Goal: Task Accomplishment & Management: Manage account settings

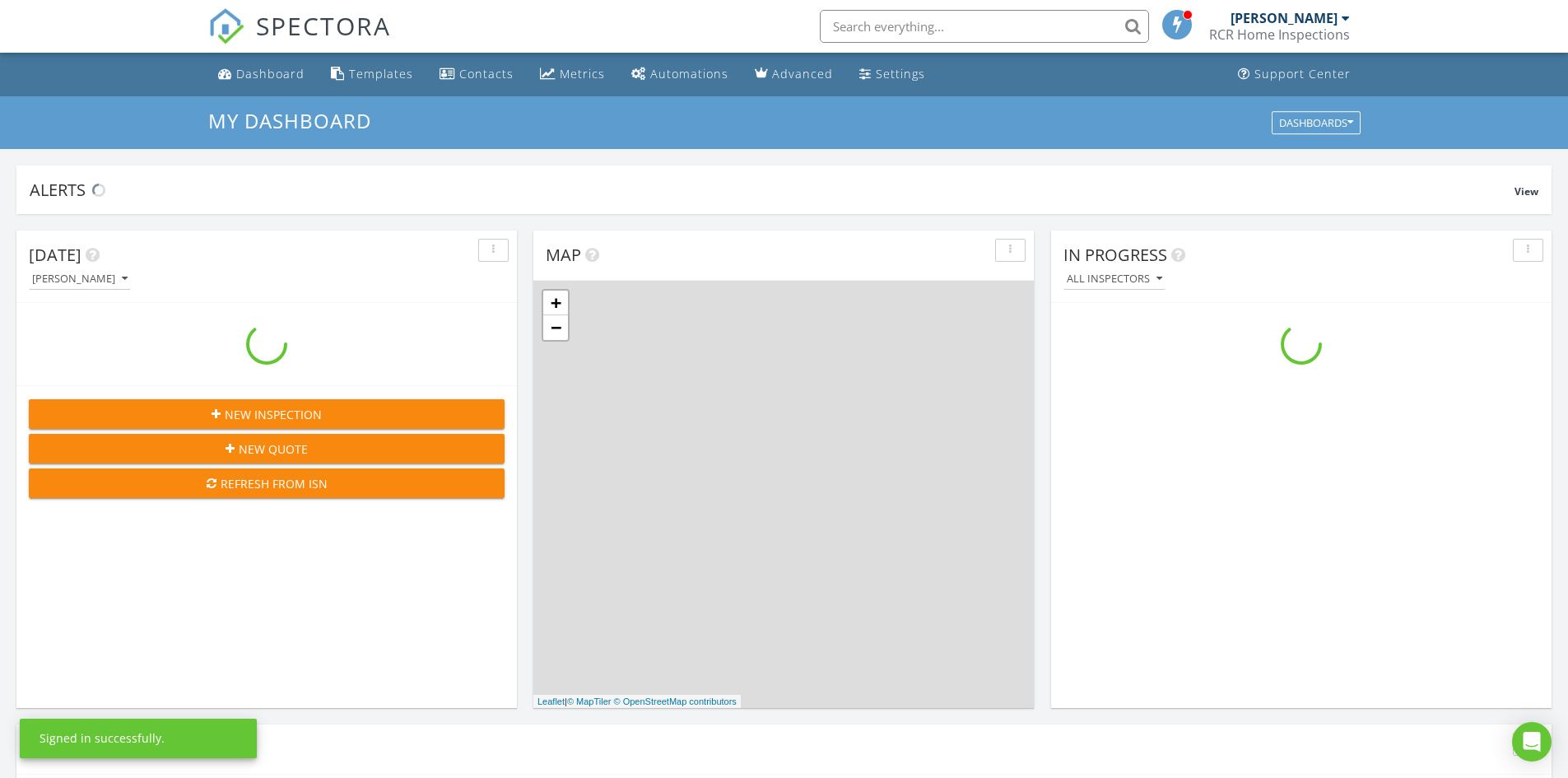
scroll to position [1524, 1593]
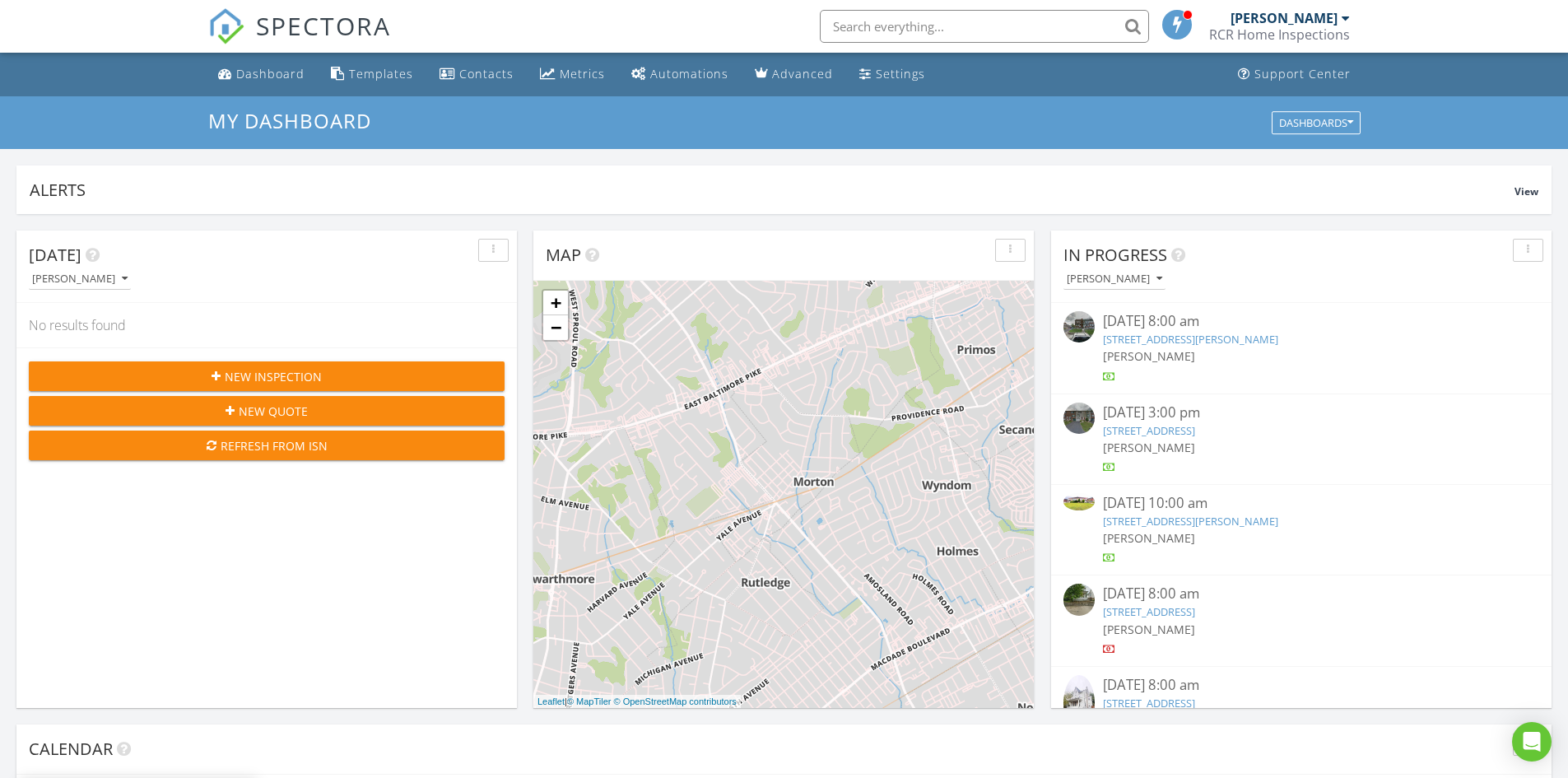
click at [293, 382] on span "New Inspection" at bounding box center [272, 376] width 97 height 17
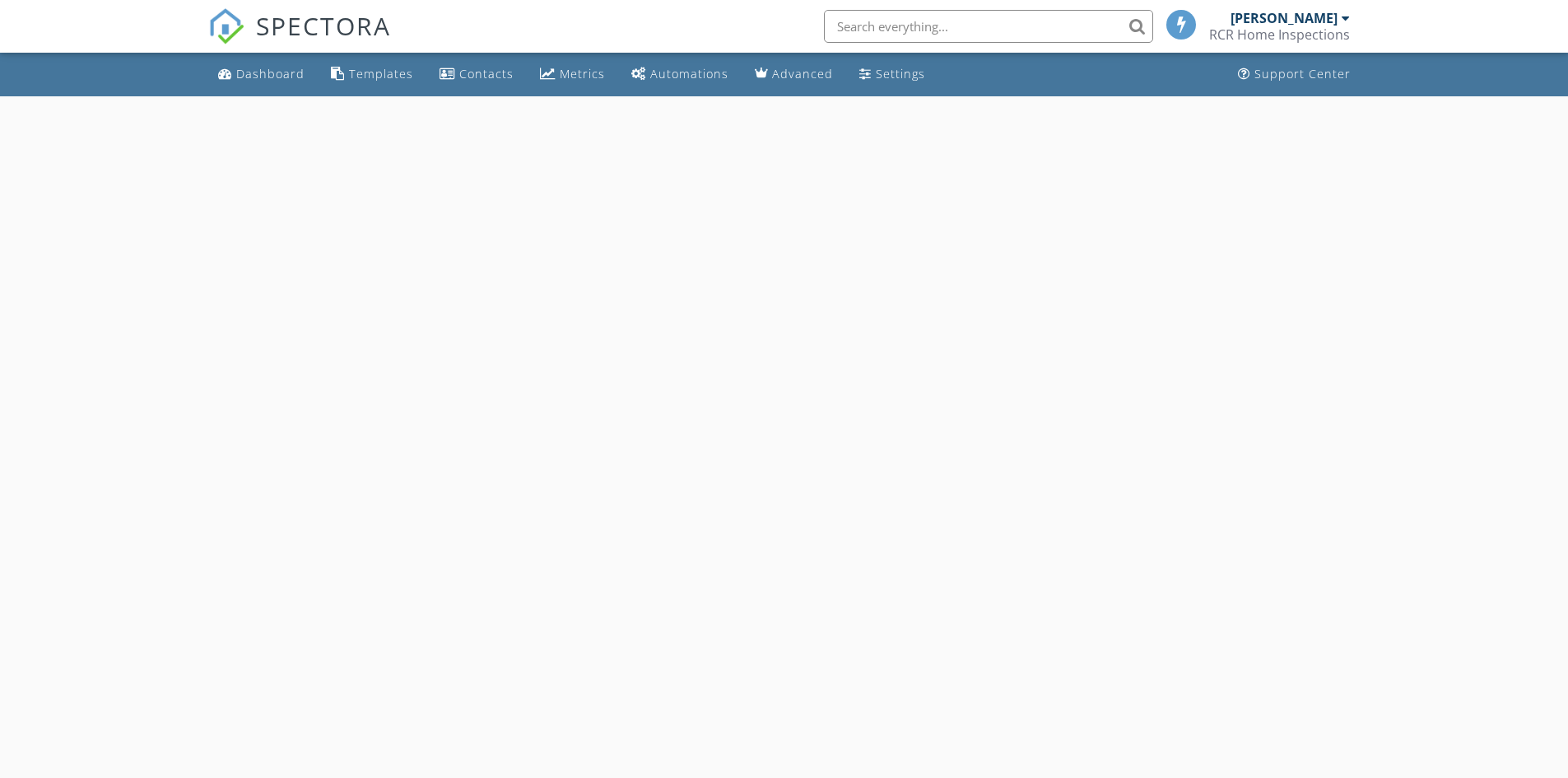
select select "7"
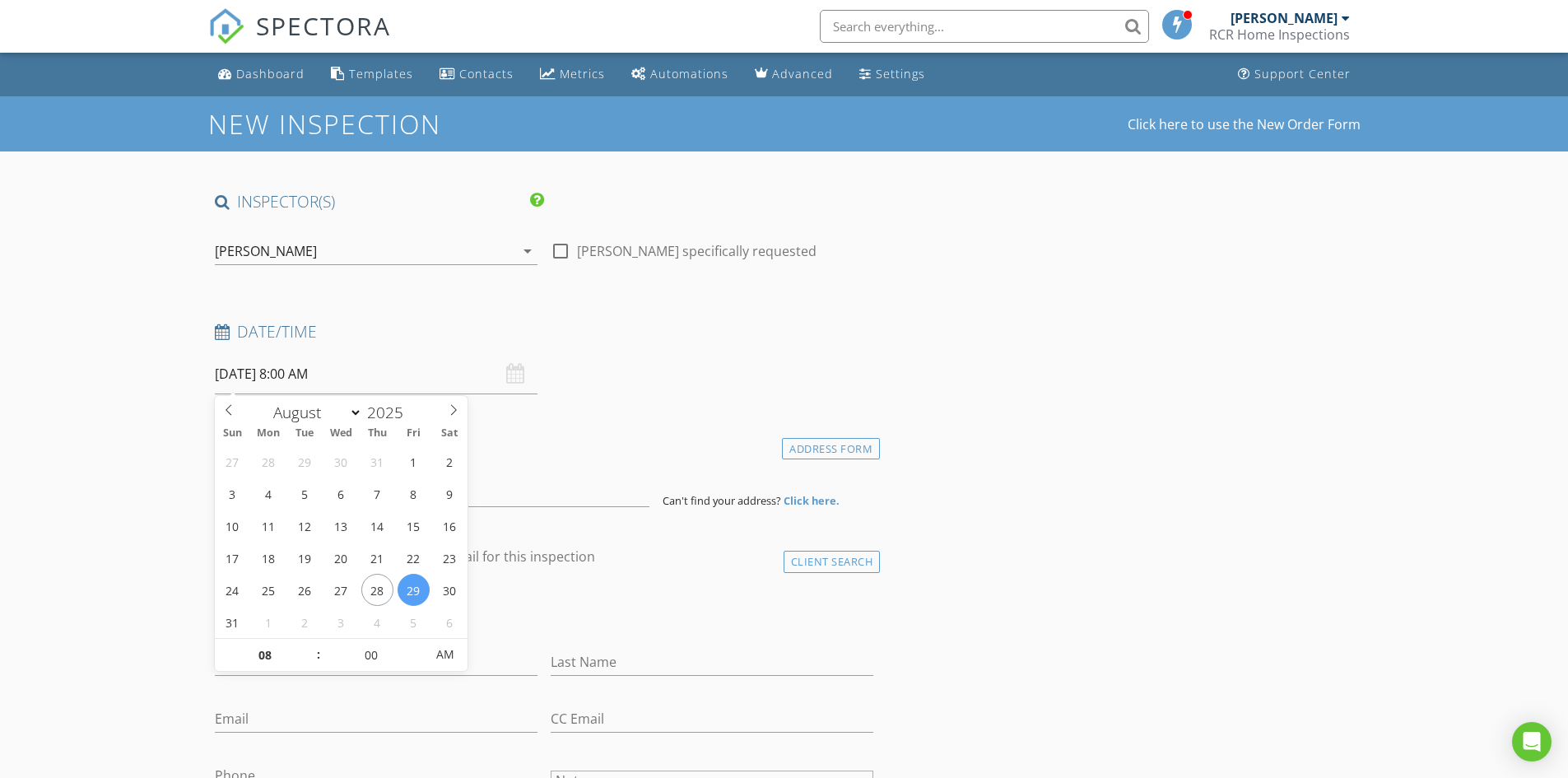
click at [307, 375] on input "08/29/2025 8:00 AM" at bounding box center [376, 374] width 323 height 40
type input "[DATE] 8:00 AM"
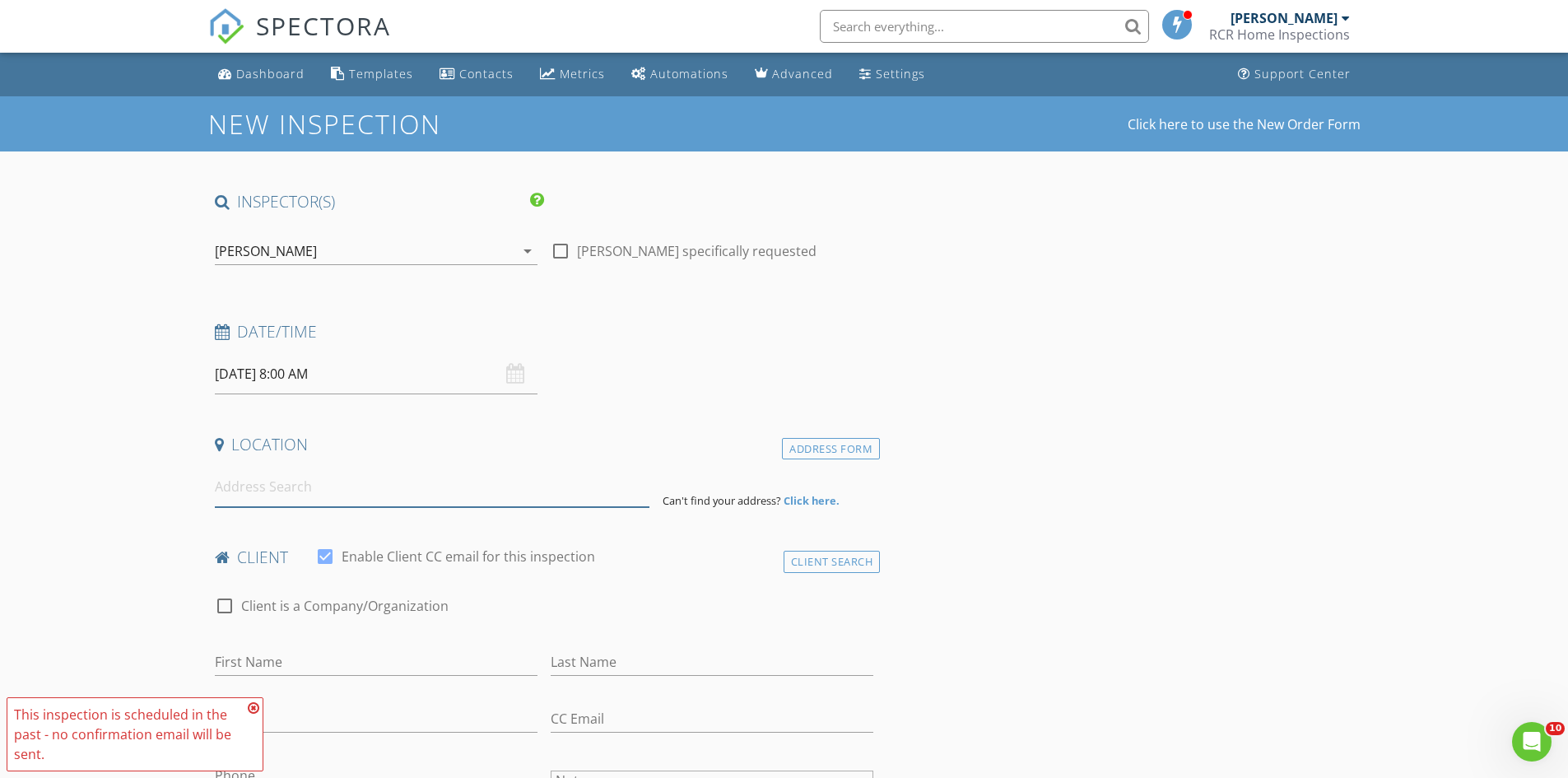
click at [221, 492] on input at bounding box center [432, 487] width 435 height 40
paste input "7 Plaza Street, Marcus Hook, PA 19061"
type input "7 Plaza Street, Marcus Hook, PA 19061, USA"
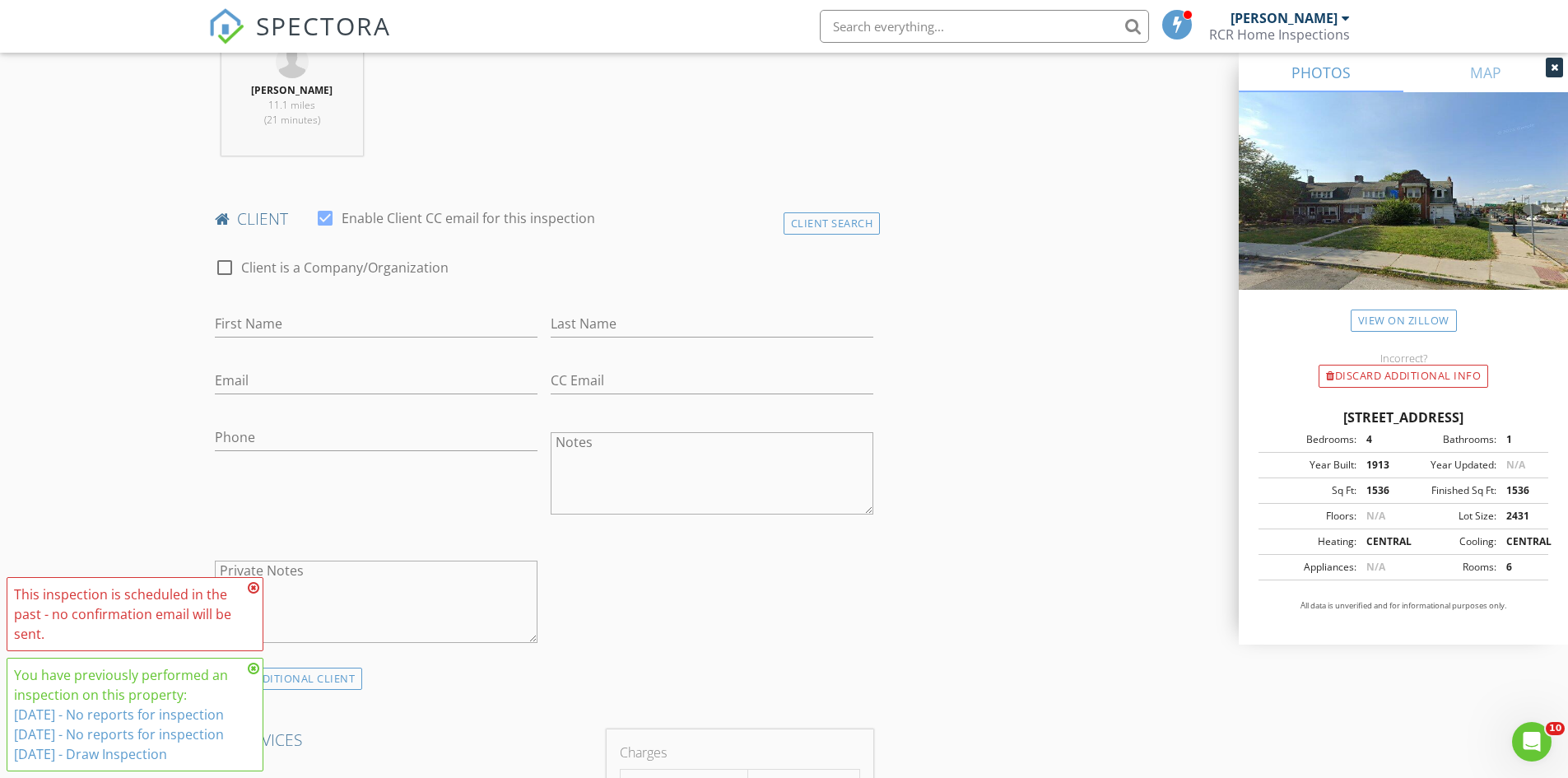
scroll to position [1098, 0]
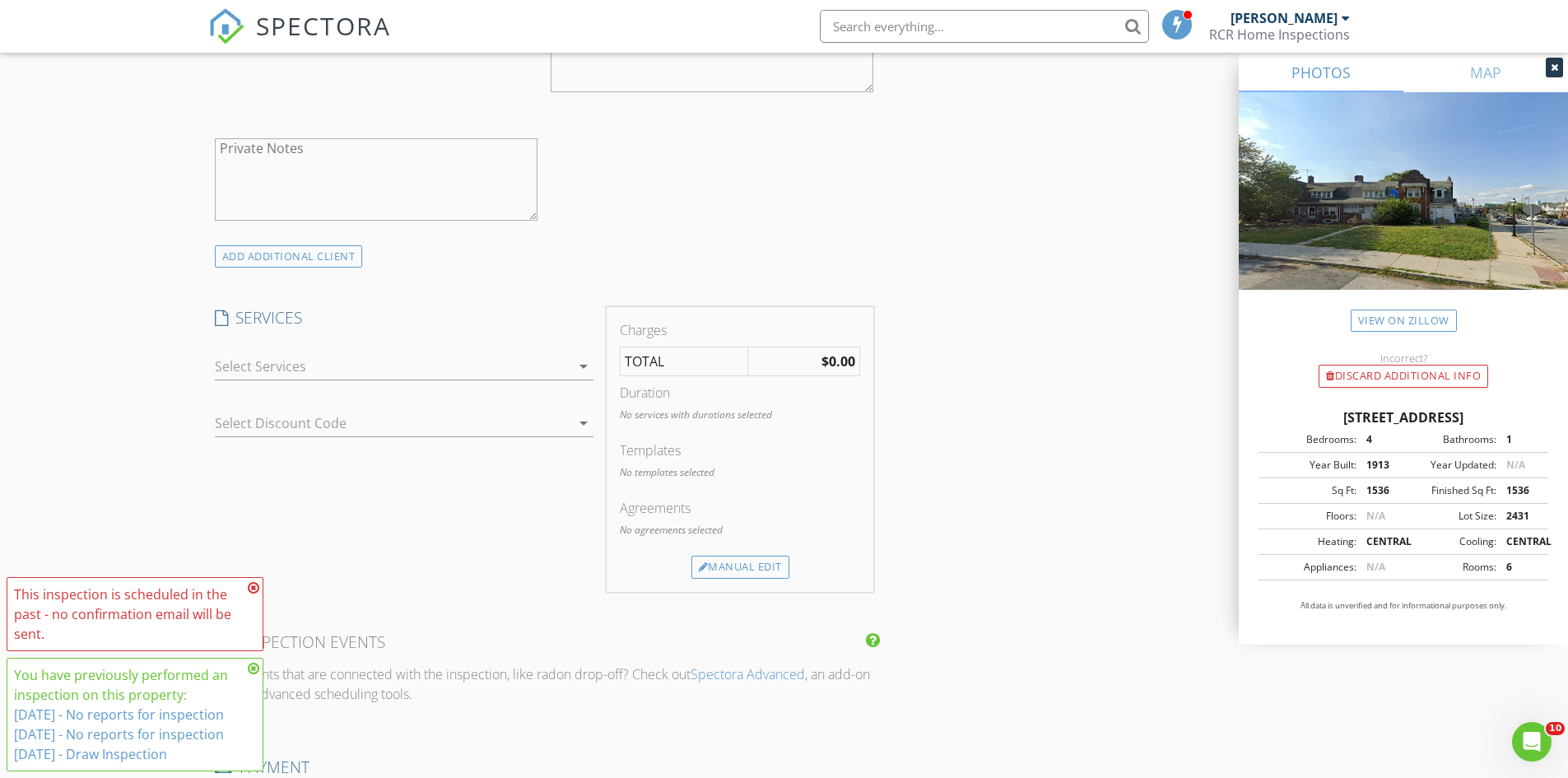
click at [257, 582] on icon at bounding box center [253, 588] width 11 height 13
click at [257, 662] on icon at bounding box center [253, 668] width 11 height 13
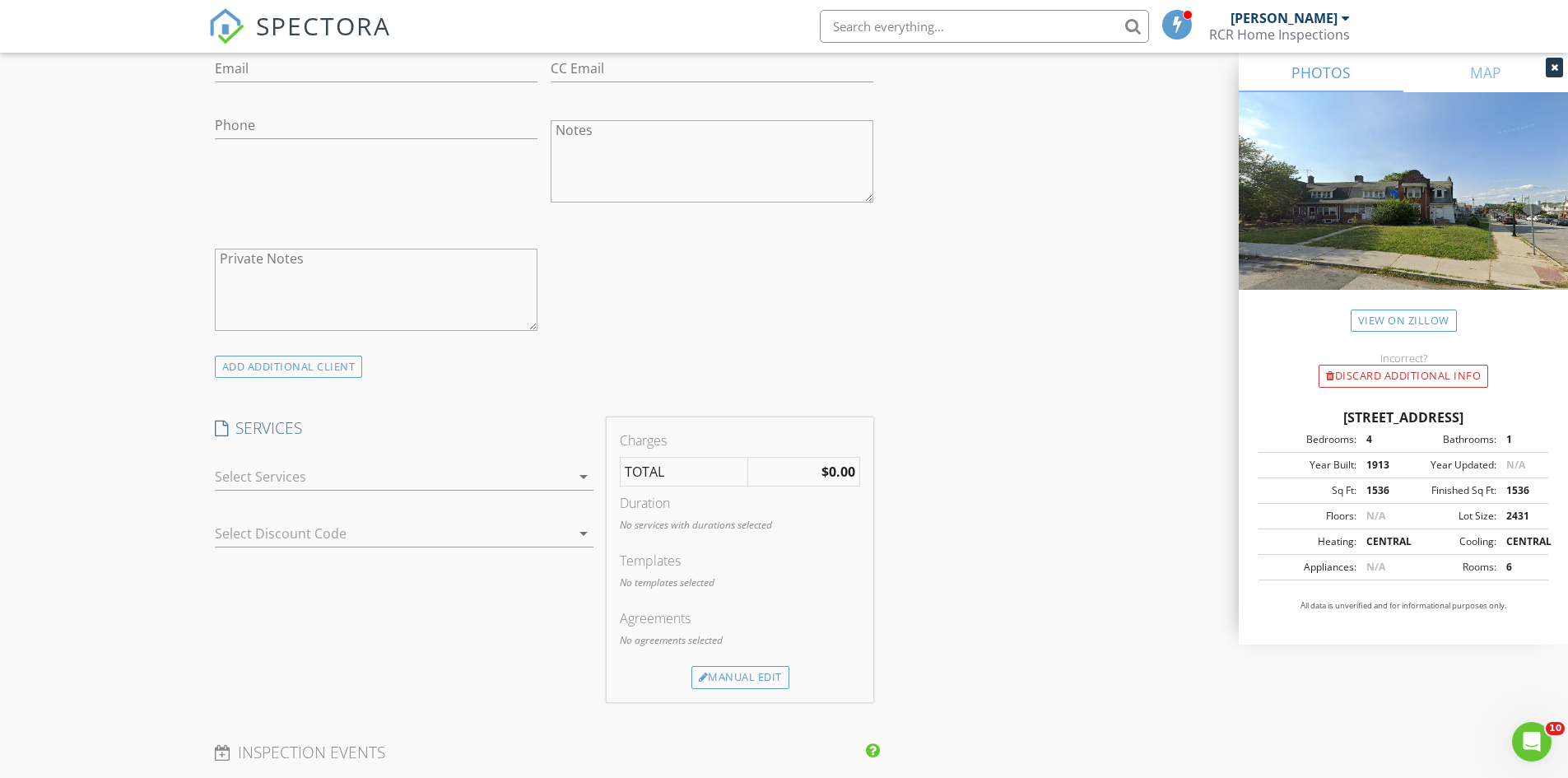
scroll to position [1373, 0]
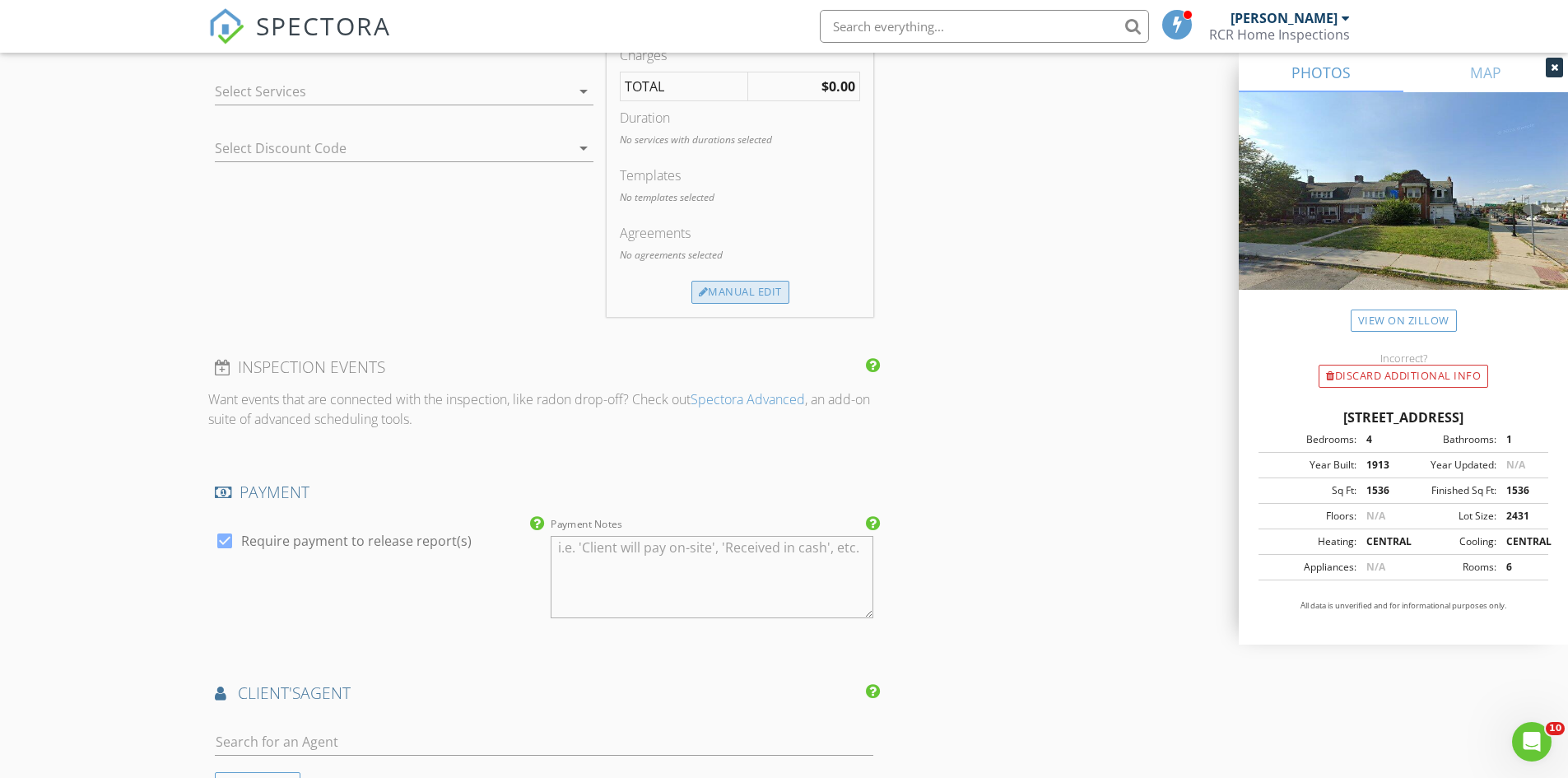
click at [767, 292] on div "Manual Edit" at bounding box center [740, 293] width 98 height 23
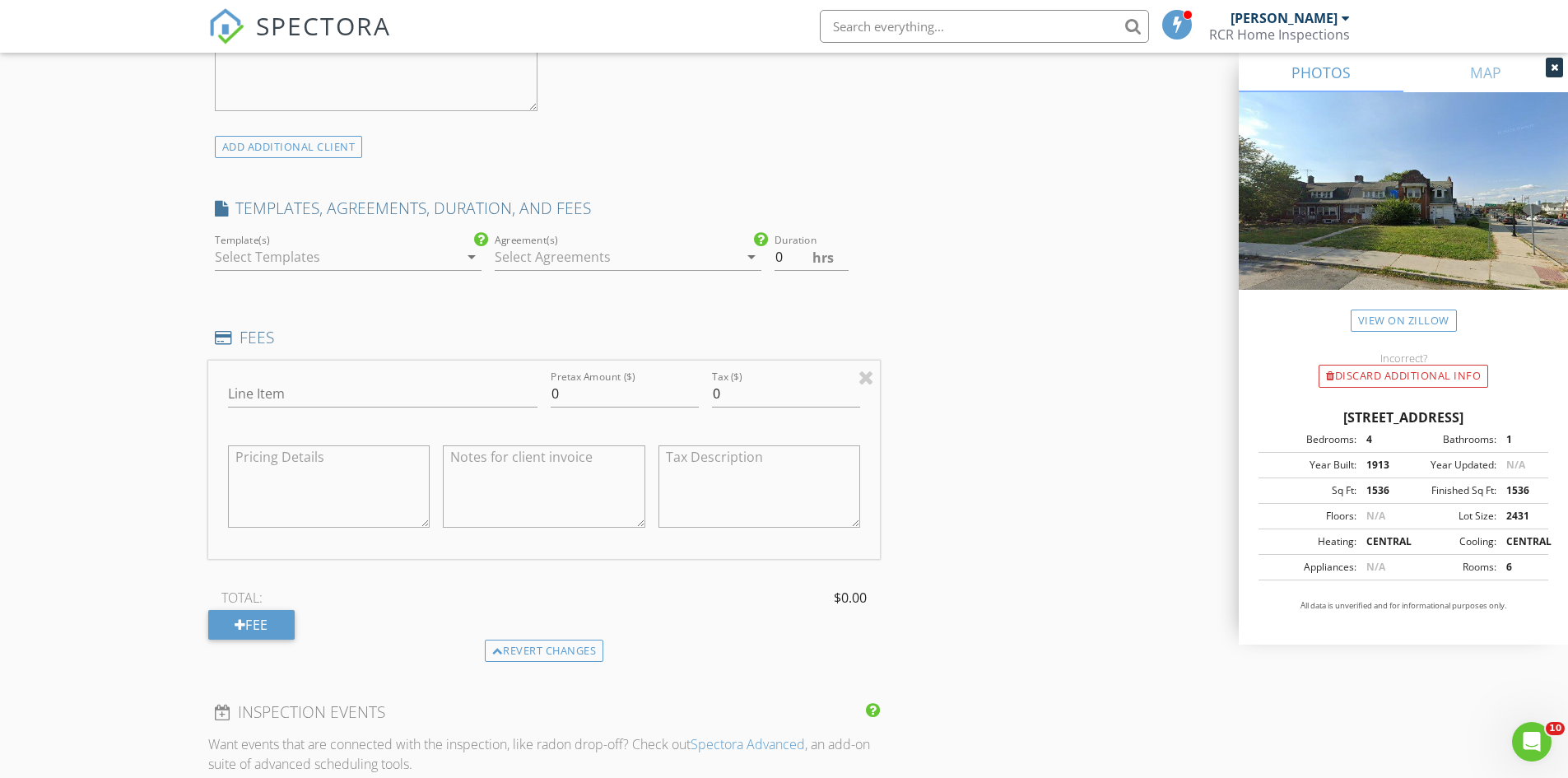
scroll to position [960, 0]
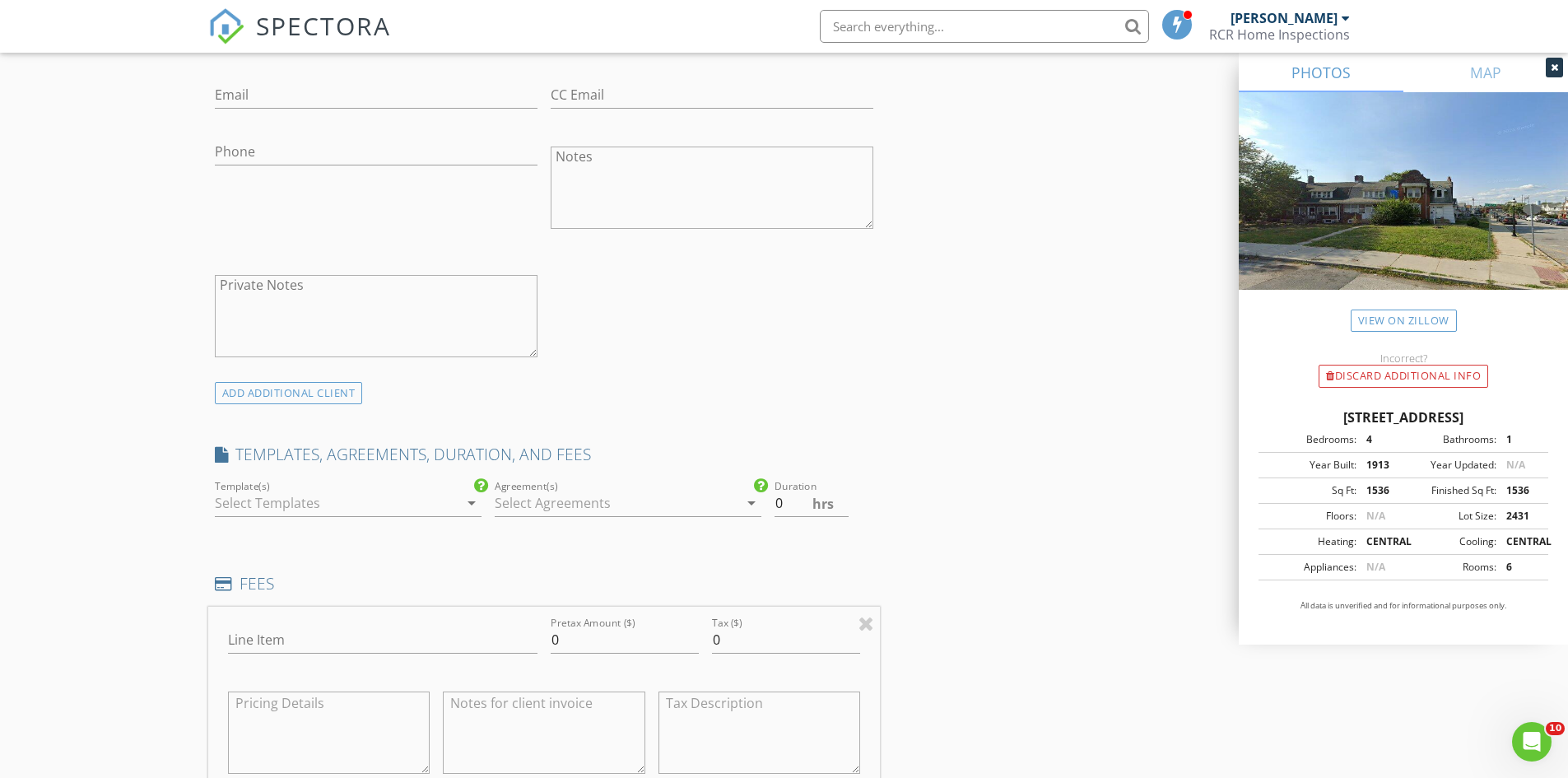
click at [474, 513] on div "Template(s) arrow_drop_down" at bounding box center [347, 503] width 266 height 27
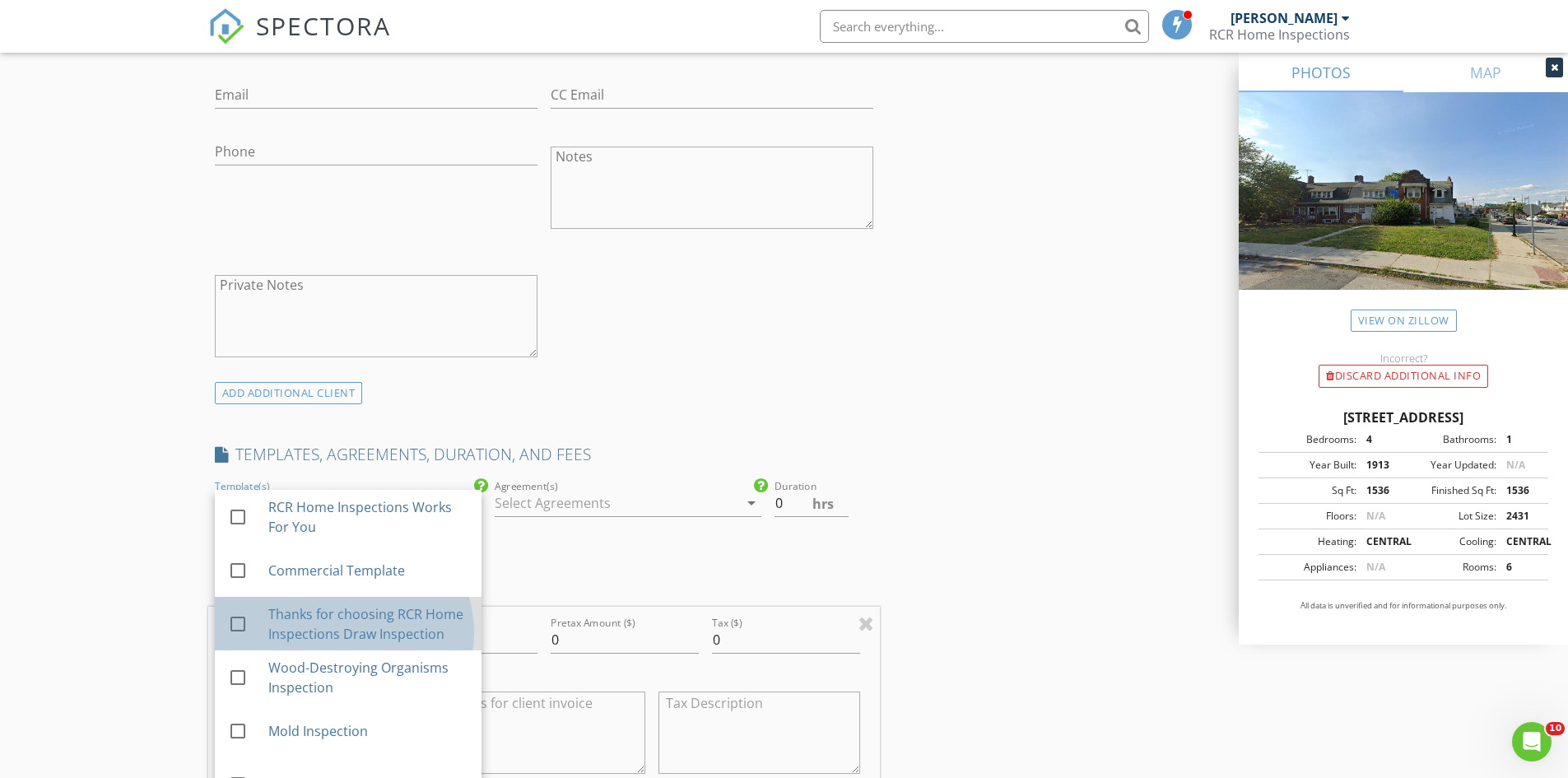
click at [396, 615] on div "Thanks for choosing RCR Home Inspections Draw Inspection" at bounding box center [367, 623] width 200 height 39
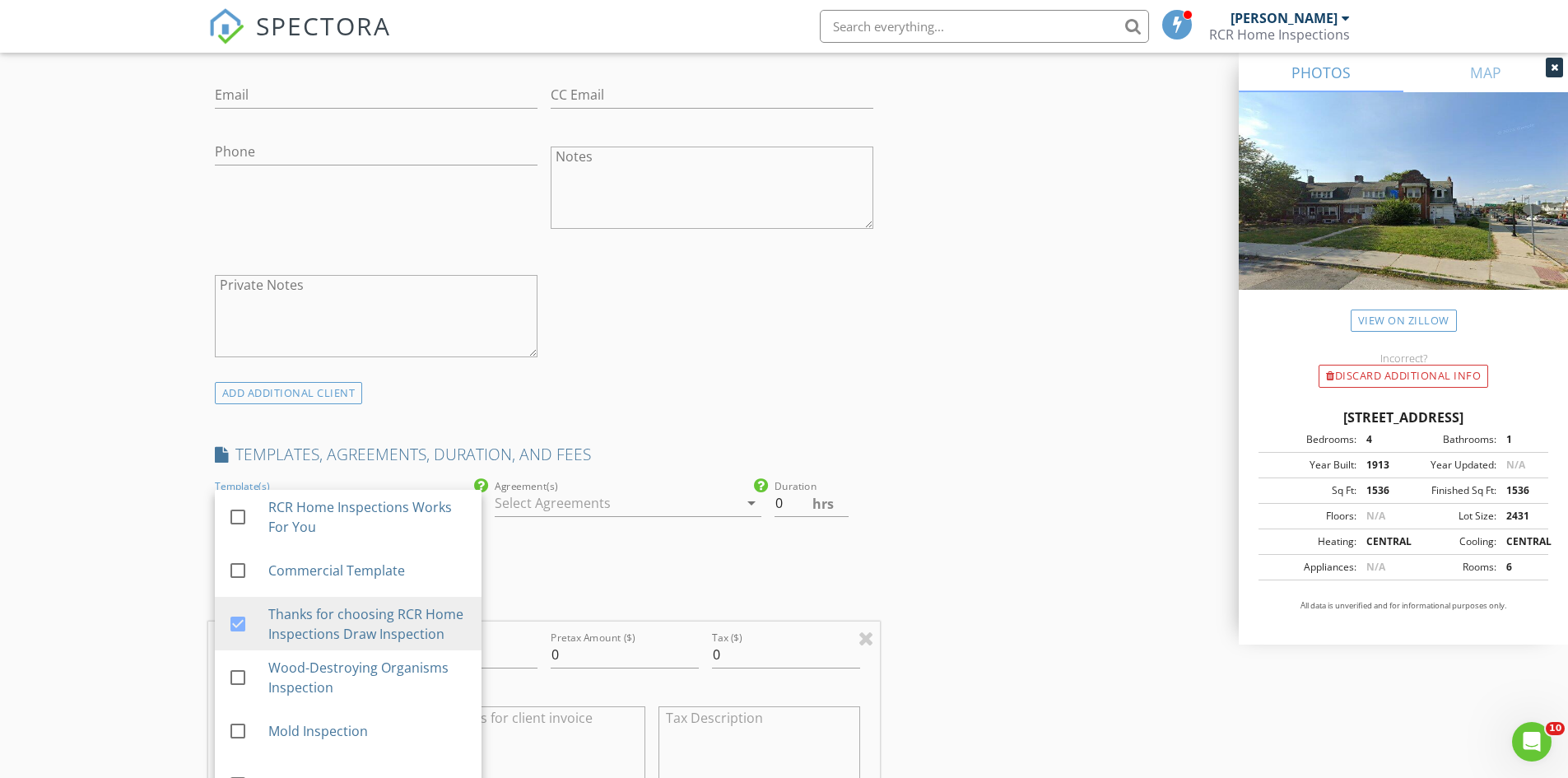
click at [955, 451] on div "INSPECTOR(S) check_box Roger Levy PRIMARY Roger Levy arrow_drop_down check_box_…" at bounding box center [785, 677] width 1152 height 2894
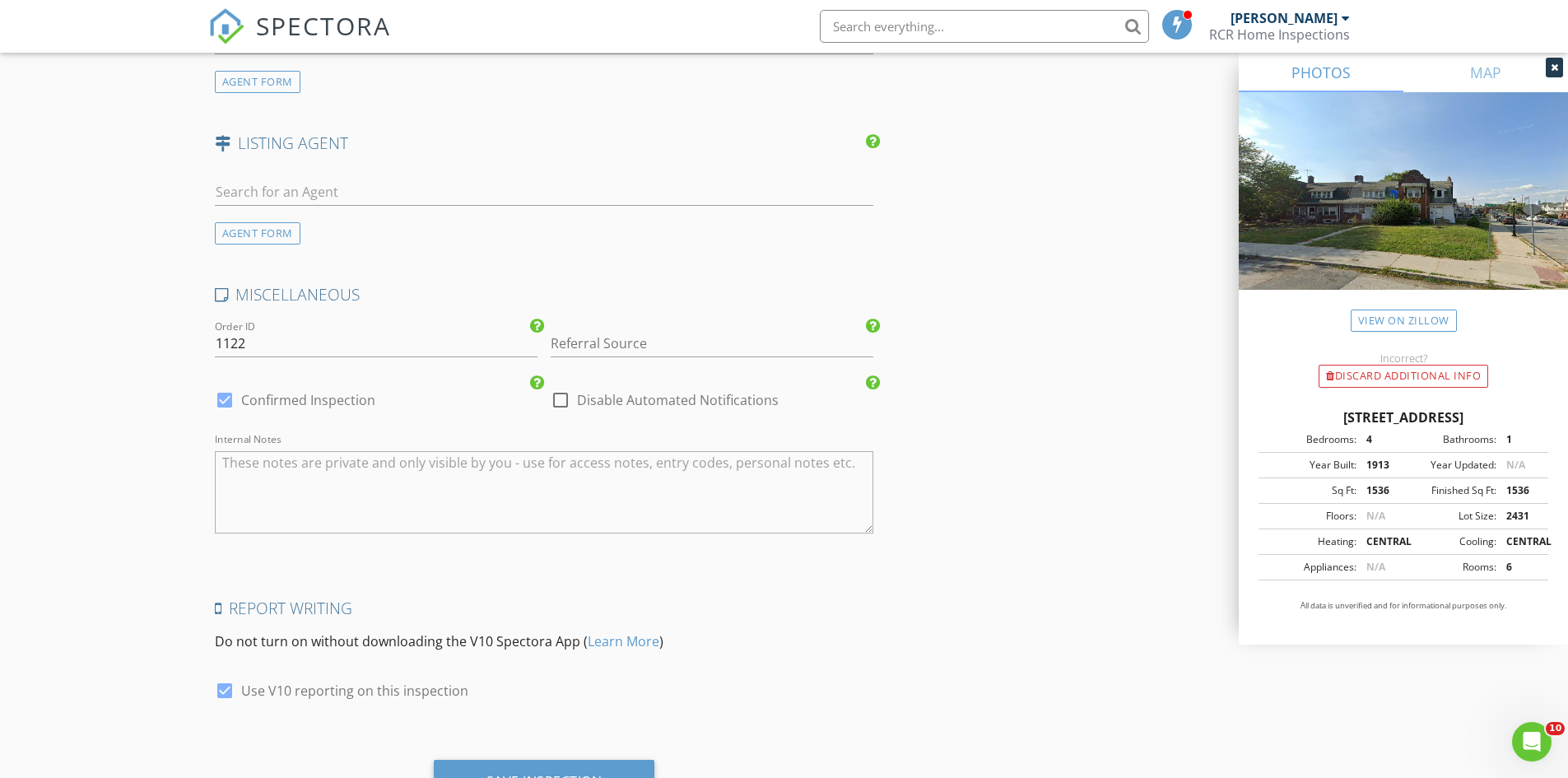
scroll to position [2347, 0]
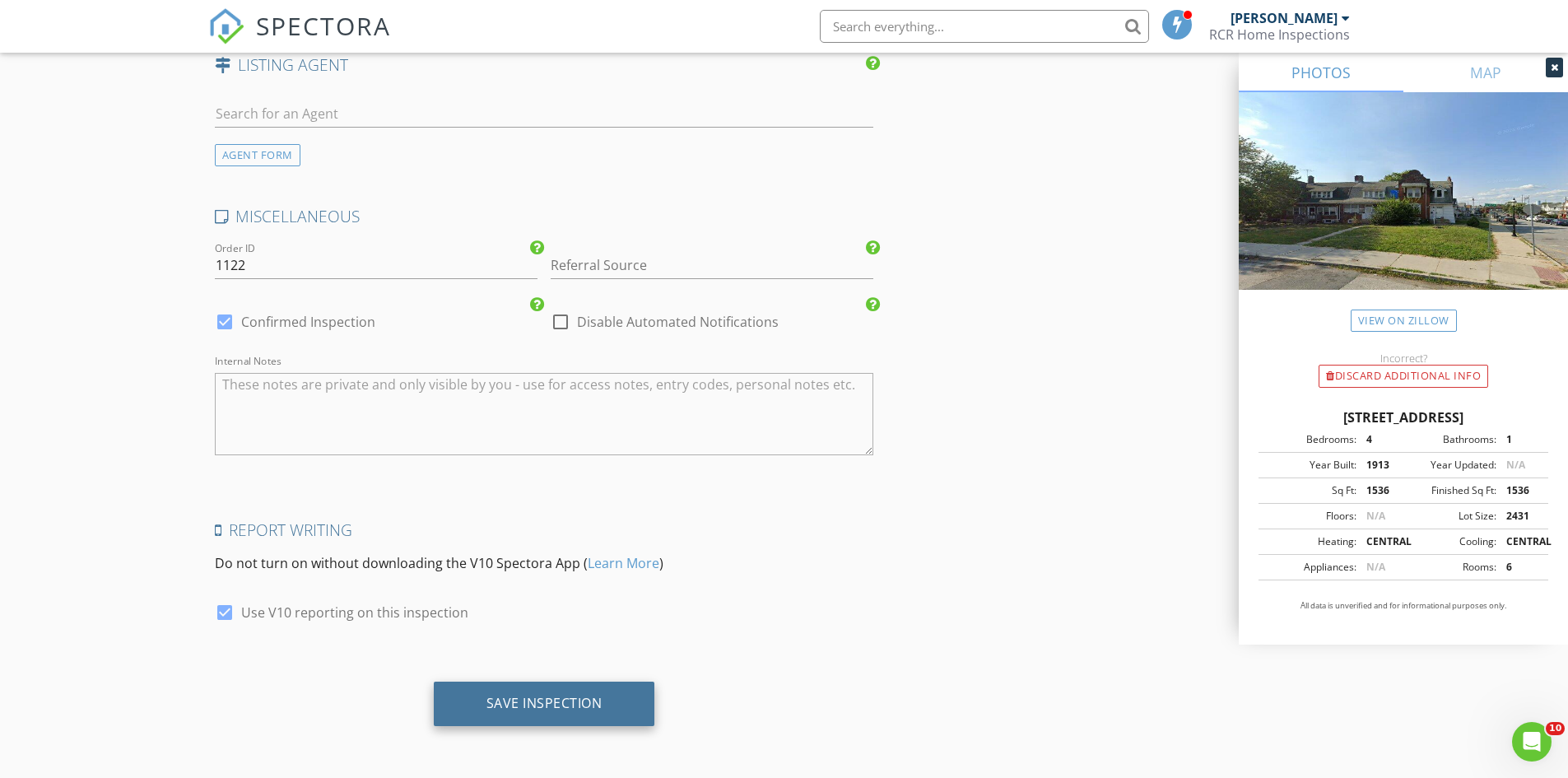
click at [562, 692] on div "Save Inspection" at bounding box center [545, 704] width 222 height 45
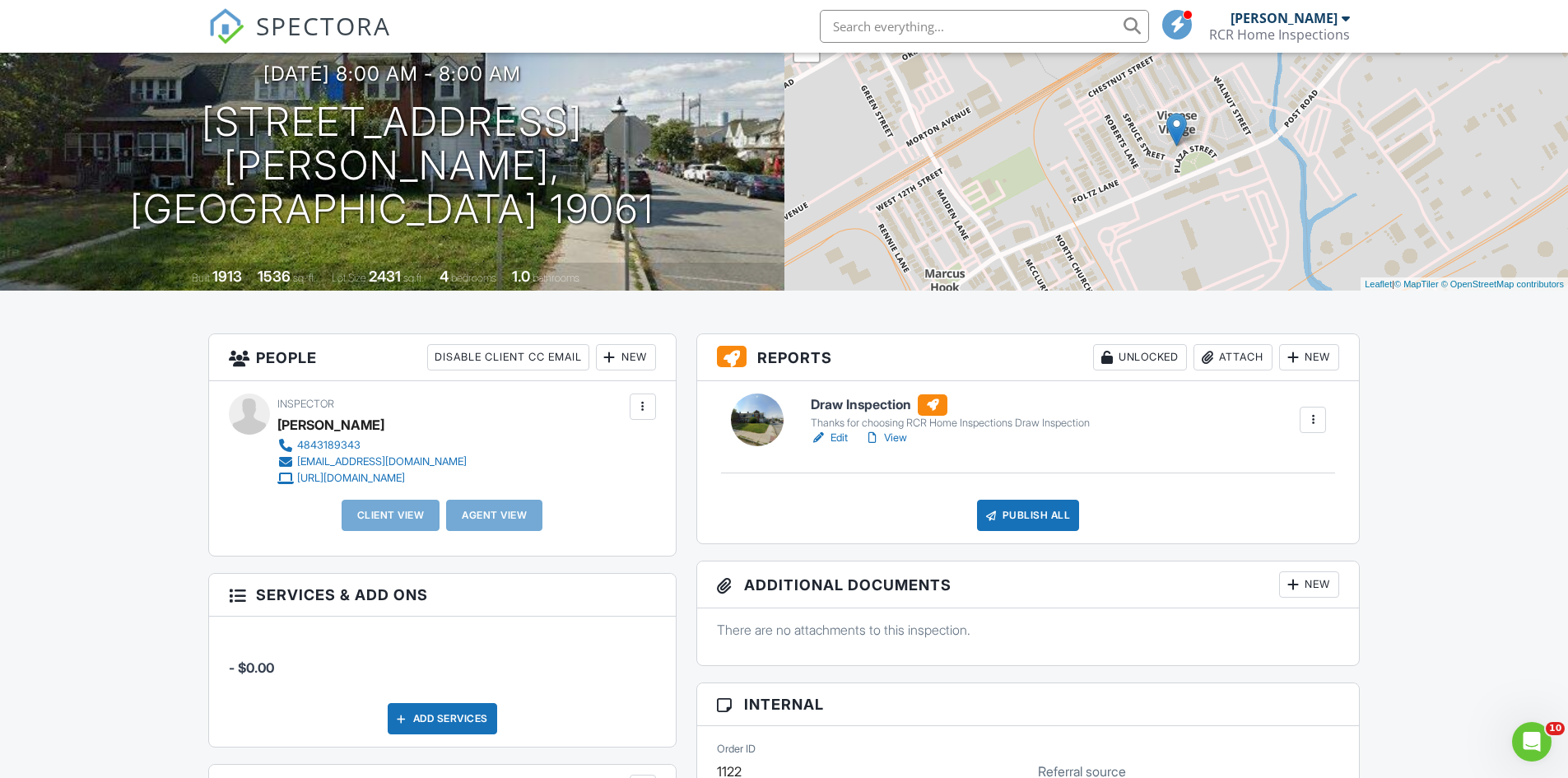
scroll to position [274, 0]
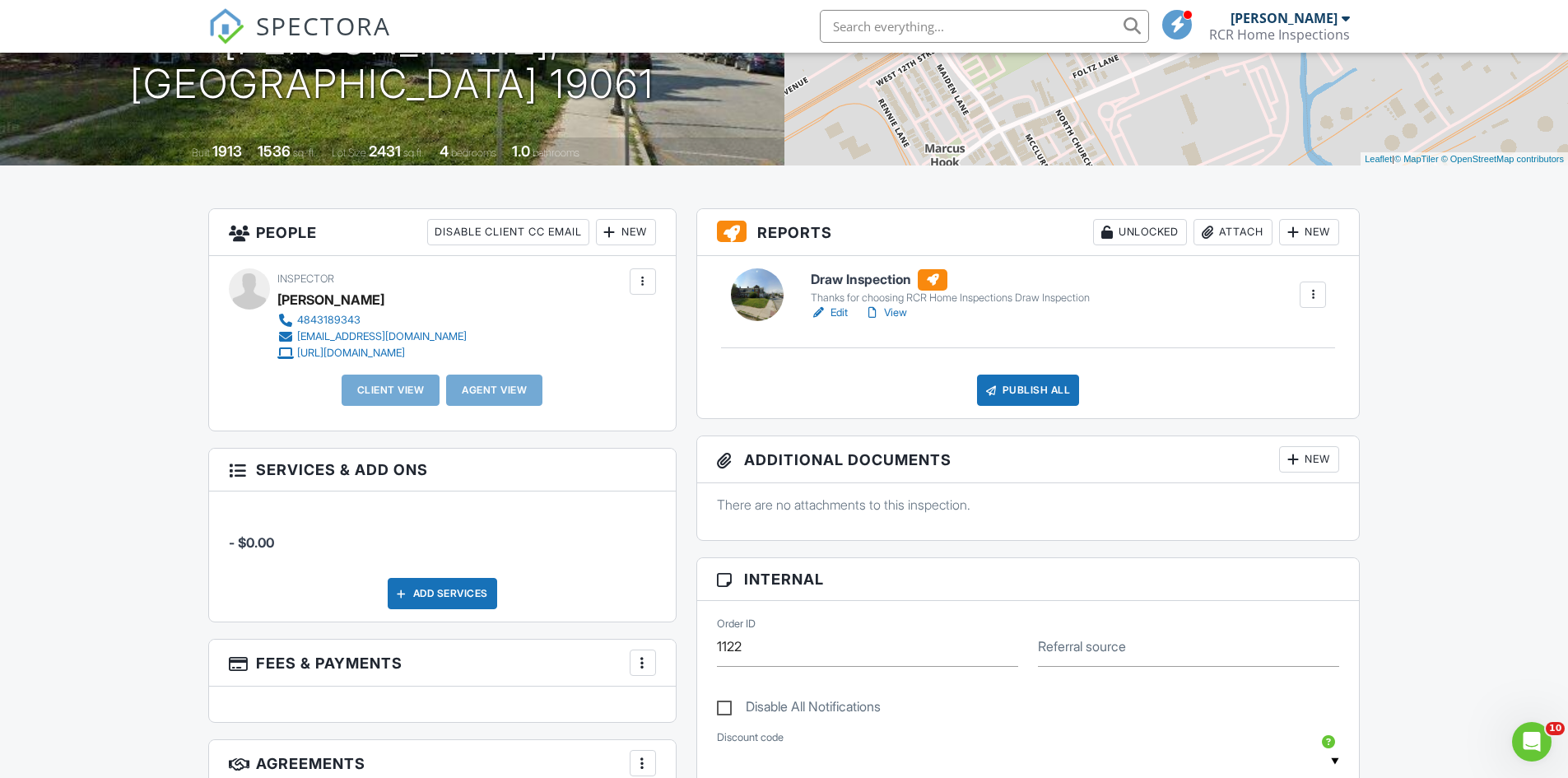
click at [842, 310] on link "Edit" at bounding box center [829, 313] width 37 height 17
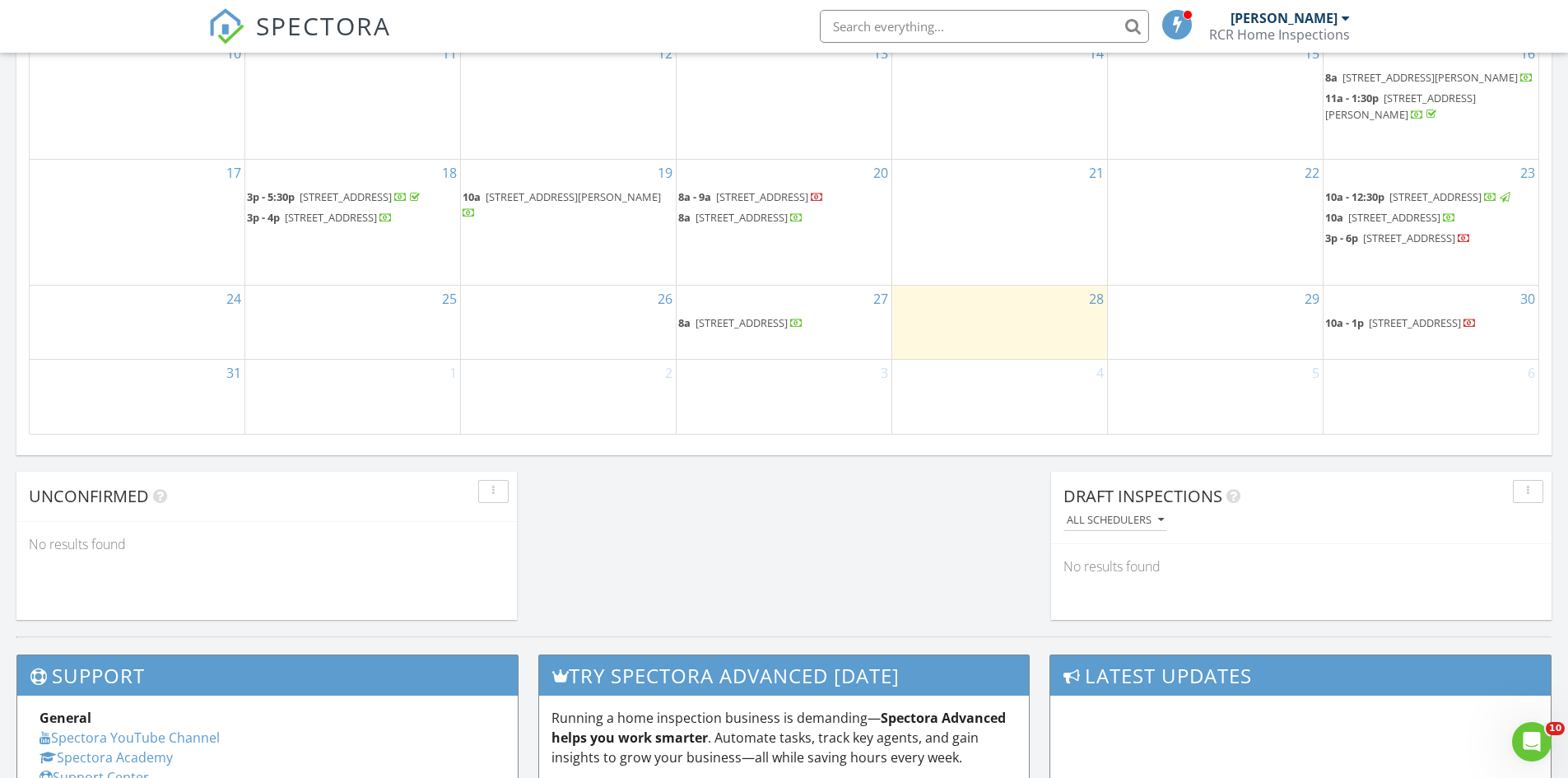
scroll to position [1098, 0]
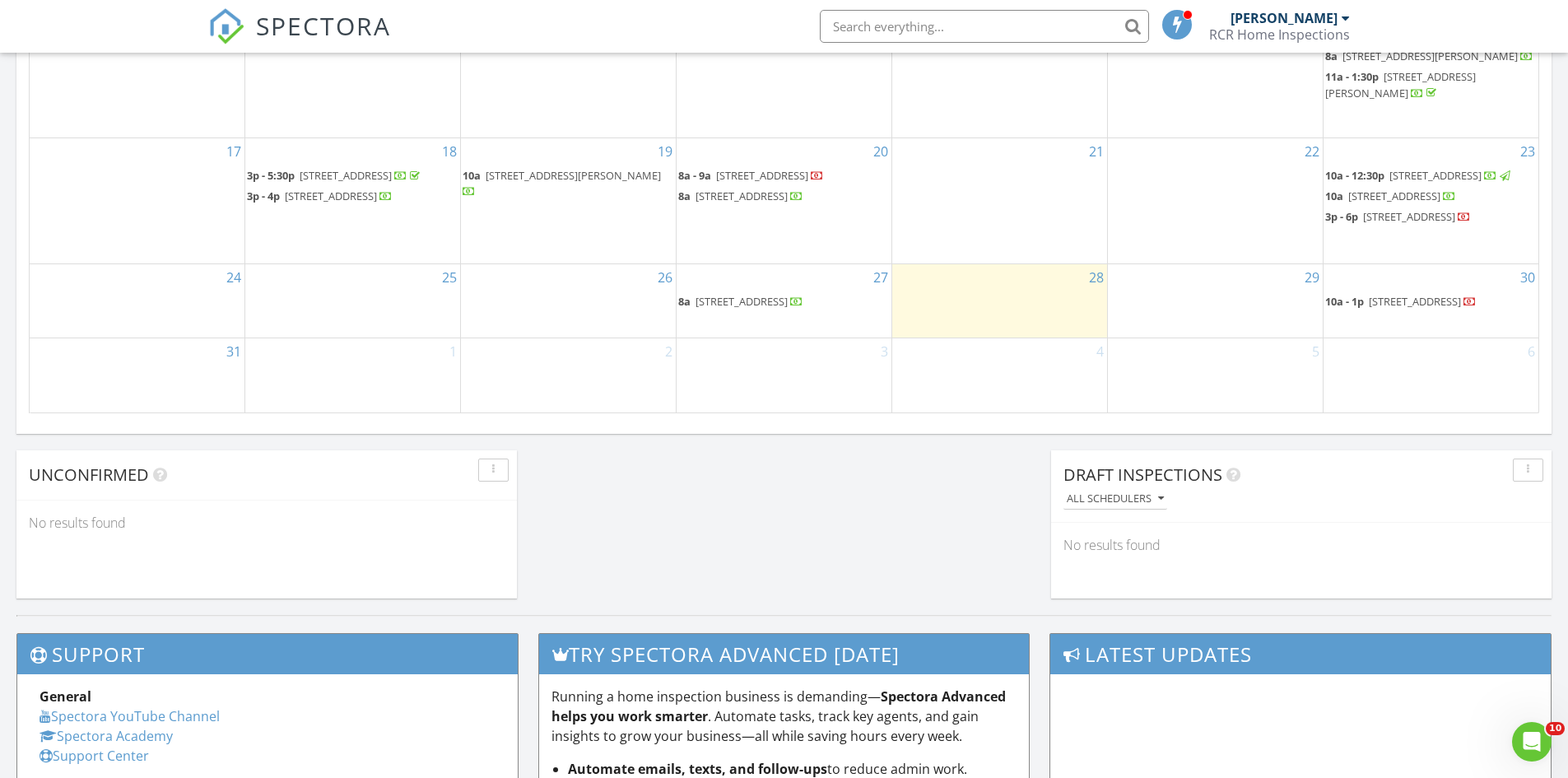
click at [787, 309] on span "7 Plaza St, Marcus Hook 19061" at bounding box center [742, 301] width 93 height 15
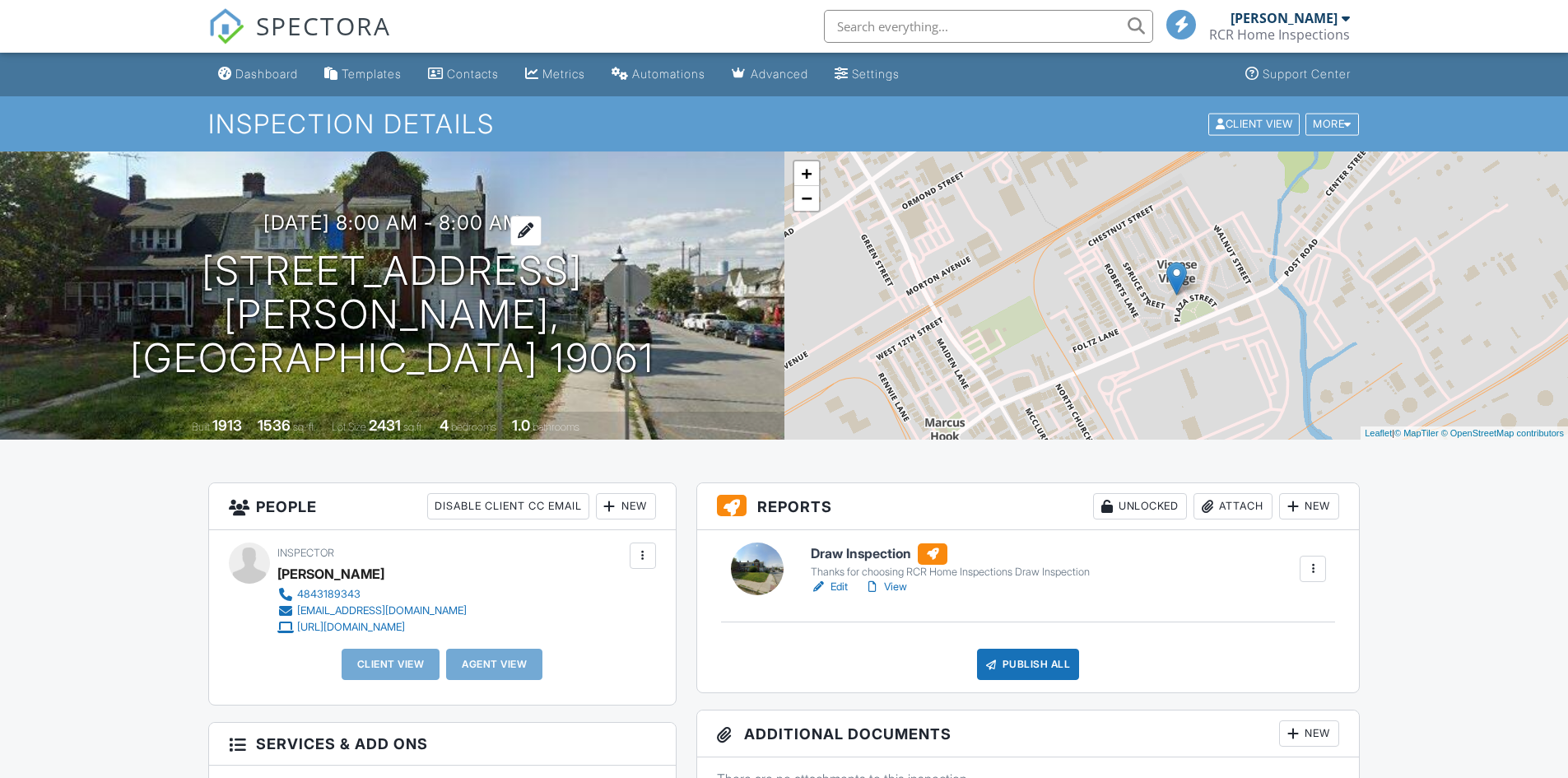
click at [541, 246] on div at bounding box center [526, 231] width 31 height 31
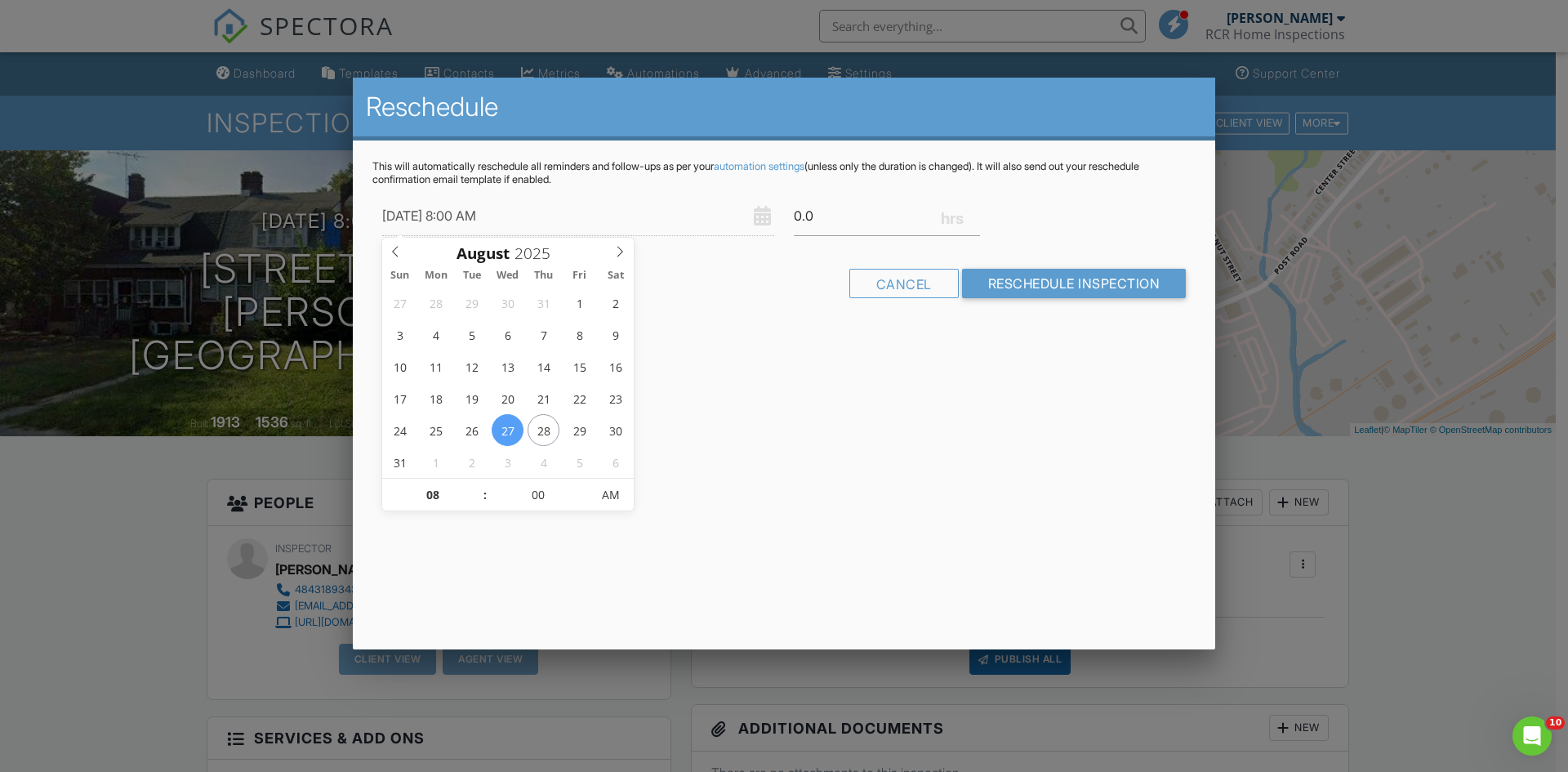
click at [581, 210] on input "[DATE] 8:00 AM" at bounding box center [578, 216] width 392 height 40
click at [773, 309] on div "Cancel Reschedule Inspection" at bounding box center [784, 289] width 823 height 42
click at [495, 222] on input "08/27/2025 8:00 AM" at bounding box center [578, 216] width 392 height 40
type input "08/27/2025 9:00 AM"
type input "09"
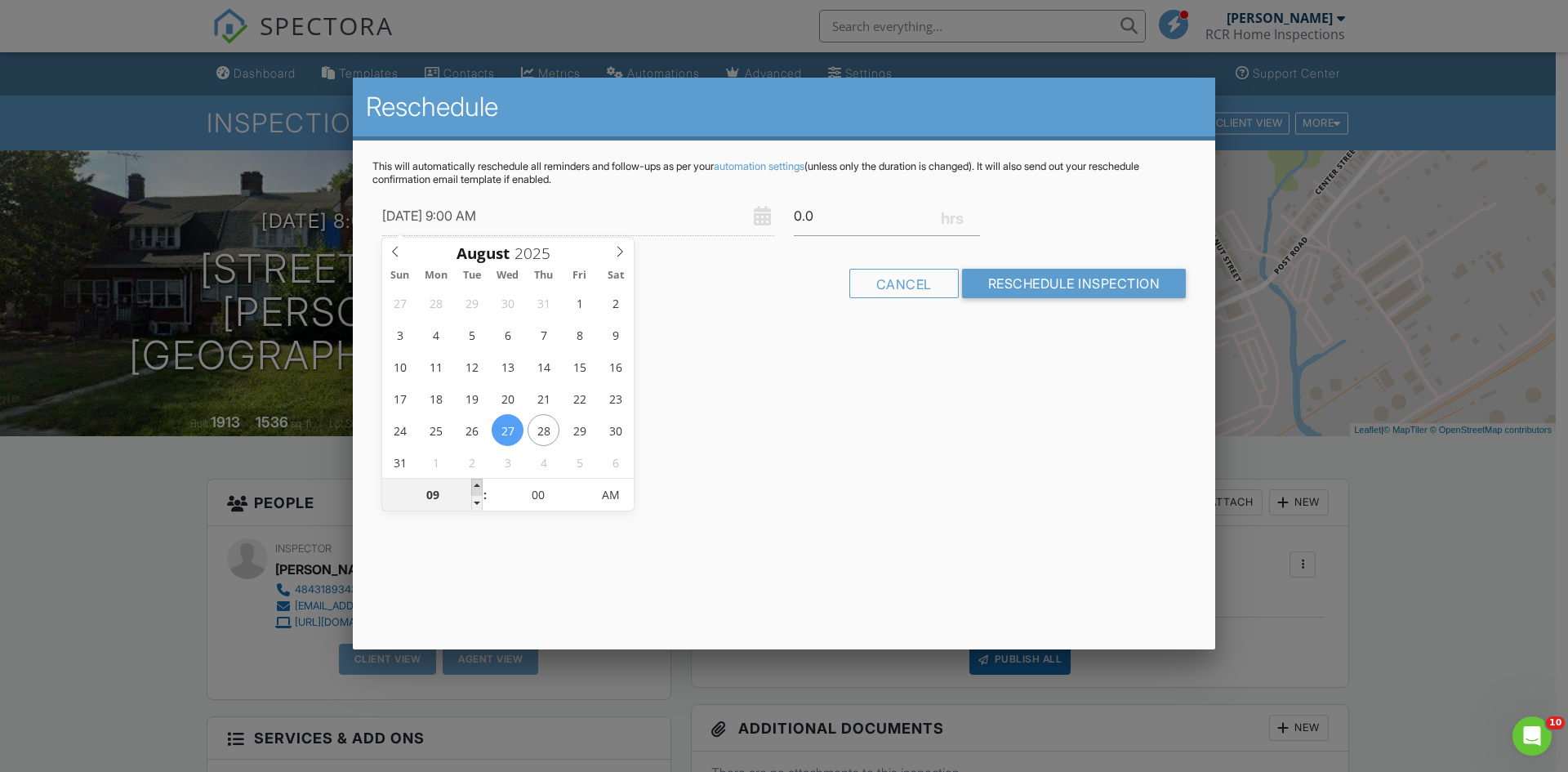
click at [476, 485] on span at bounding box center [476, 487] width 11 height 16
type input "08/27/2025 10:00 AM"
type input "10"
click at [476, 485] on span at bounding box center [476, 487] width 11 height 16
type input "08/27/2025 11:00 AM"
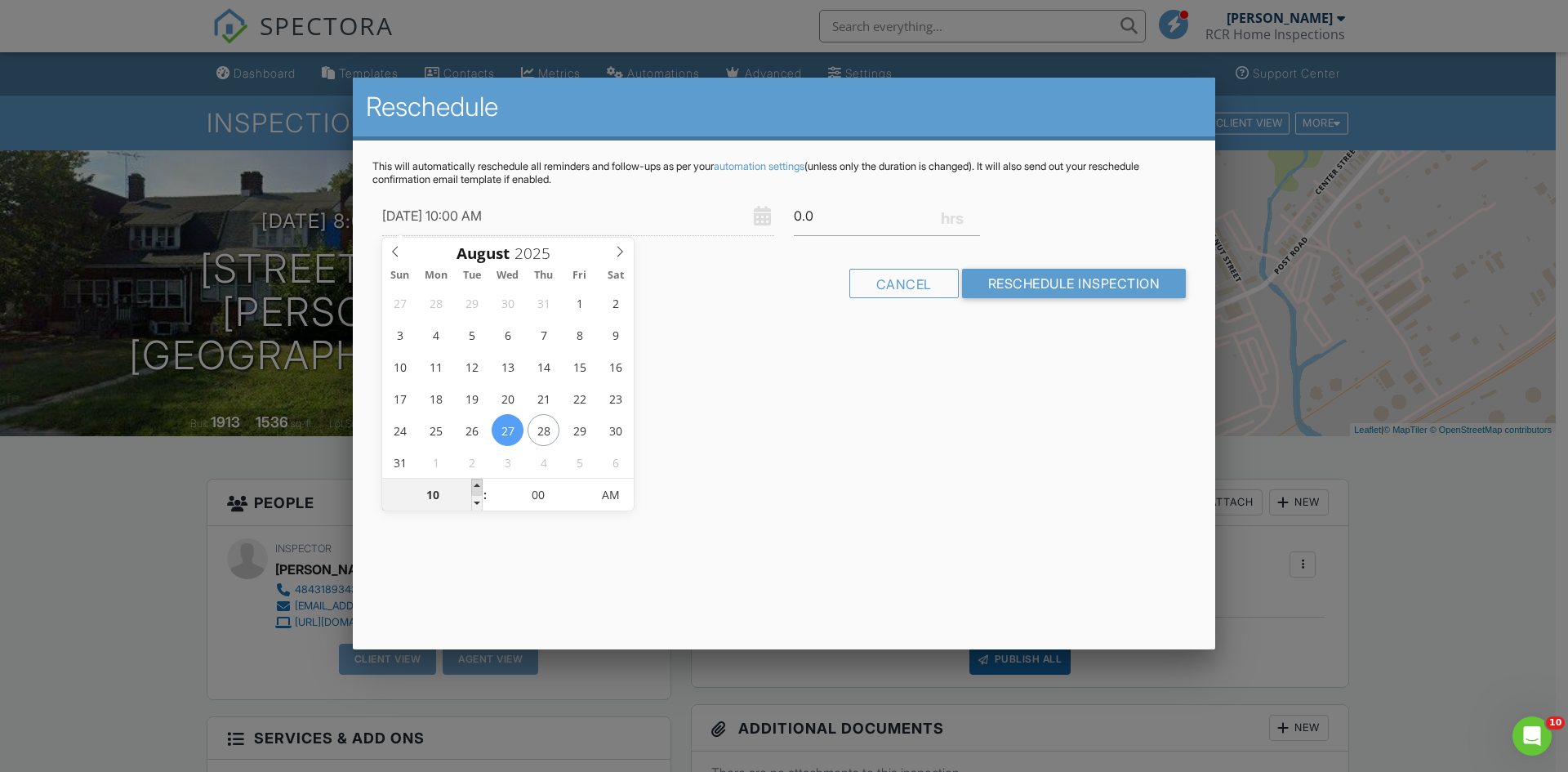
type input "11"
click at [476, 484] on span at bounding box center [476, 487] width 11 height 16
type input "08/27/2025 12:00 PM"
type input "12"
click at [476, 484] on span at bounding box center [476, 487] width 11 height 16
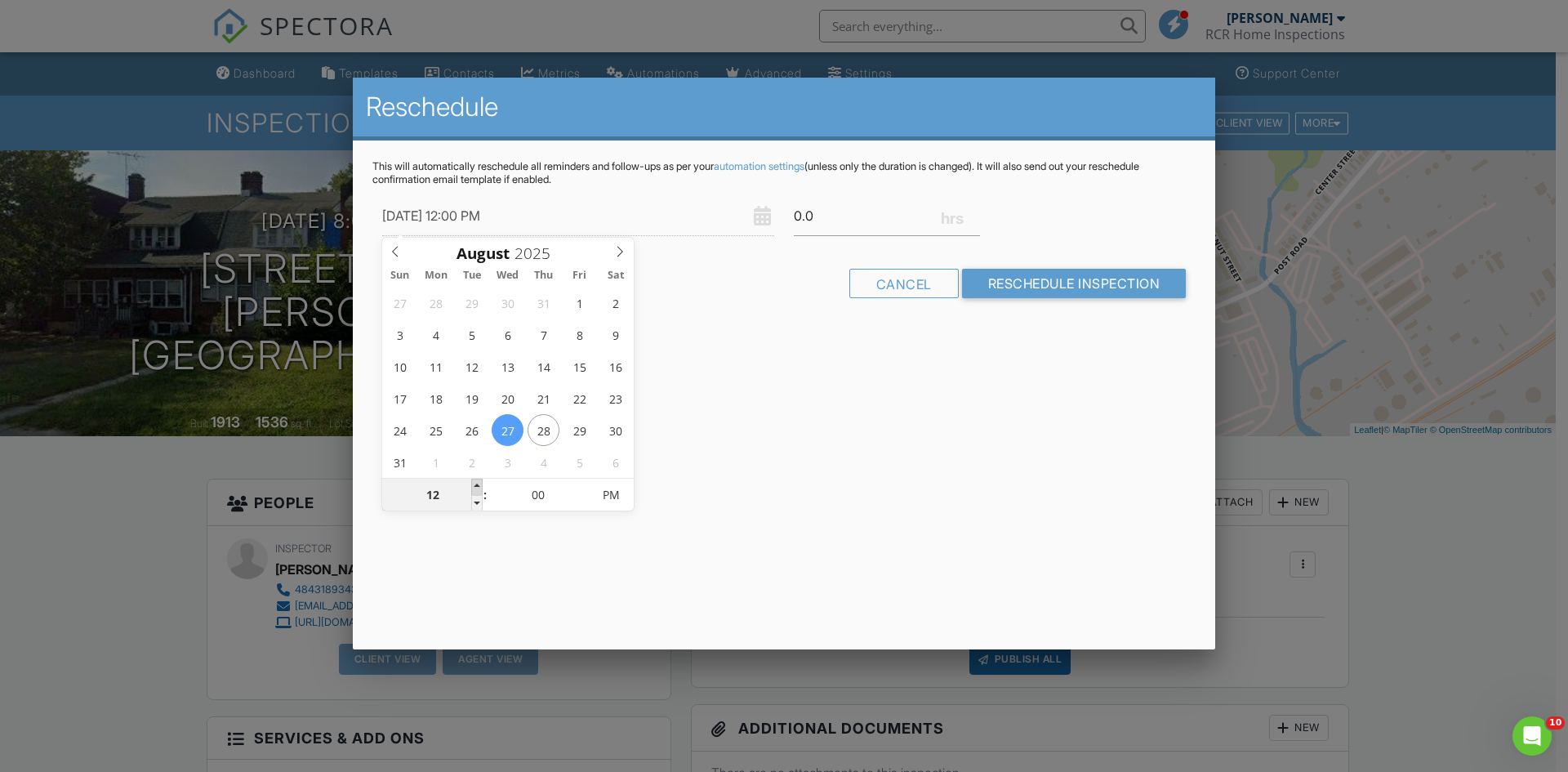
type input "08/27/2025 1:00 PM"
type input "01"
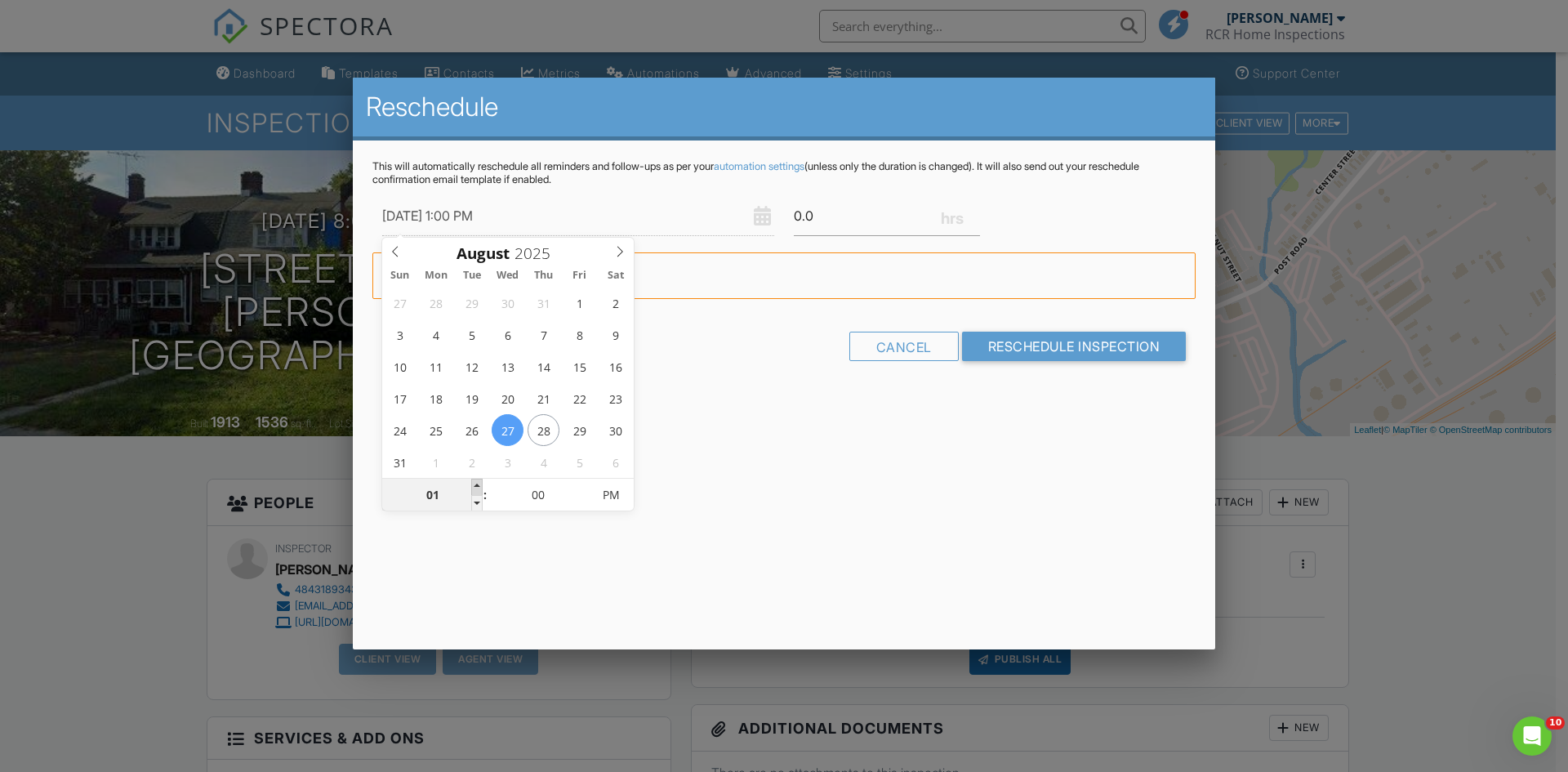
click at [476, 484] on span at bounding box center [476, 487] width 11 height 16
type input "08/27/2025 2:00 PM"
type input "02"
click at [477, 484] on span at bounding box center [476, 487] width 11 height 16
type input "08/27/2025 3:00 PM"
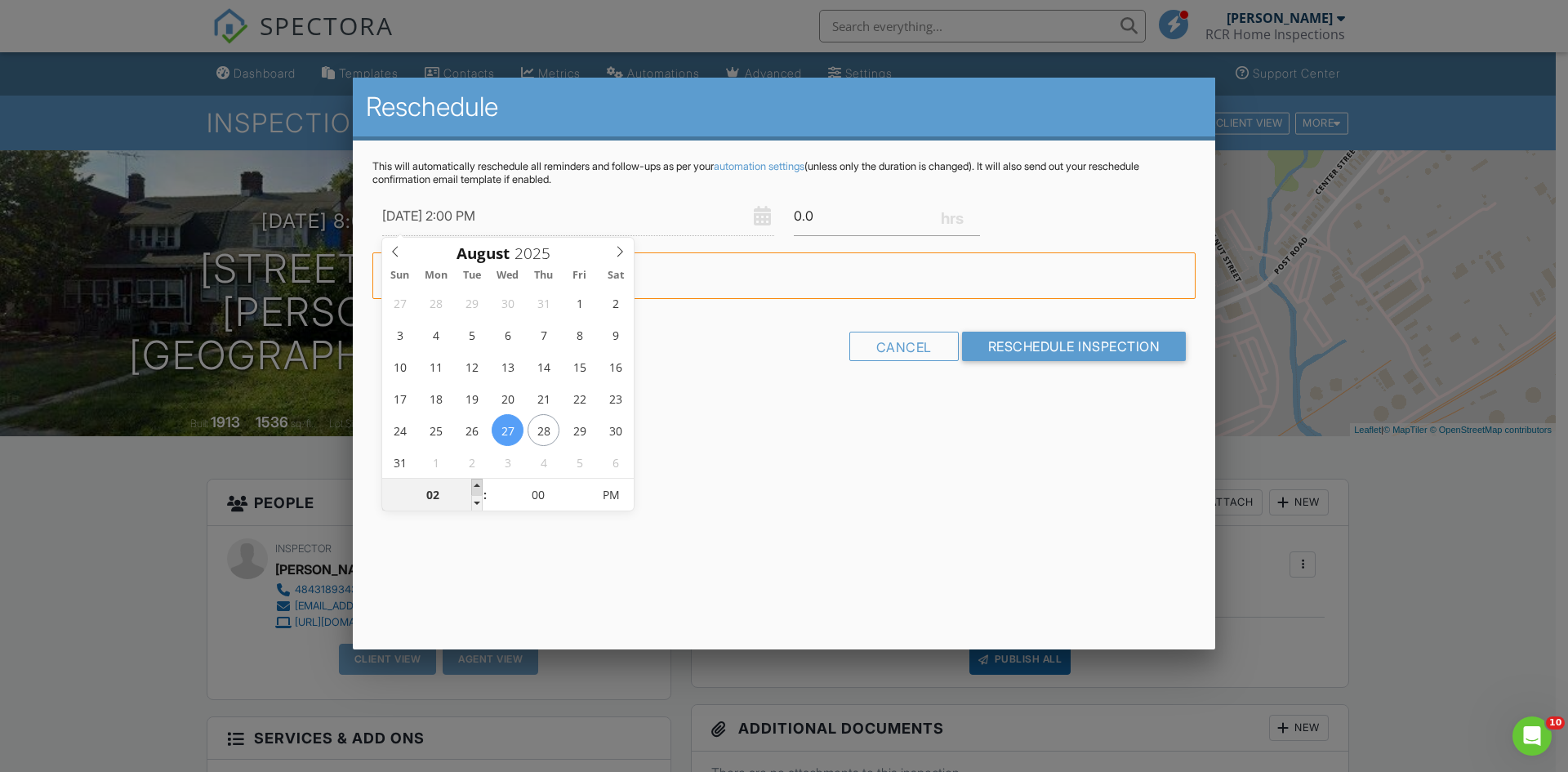
type input "03"
click at [477, 484] on span at bounding box center [476, 487] width 11 height 16
type input "08/27/2025 4:00 PM"
type input "04"
click at [477, 484] on span at bounding box center [476, 487] width 11 height 16
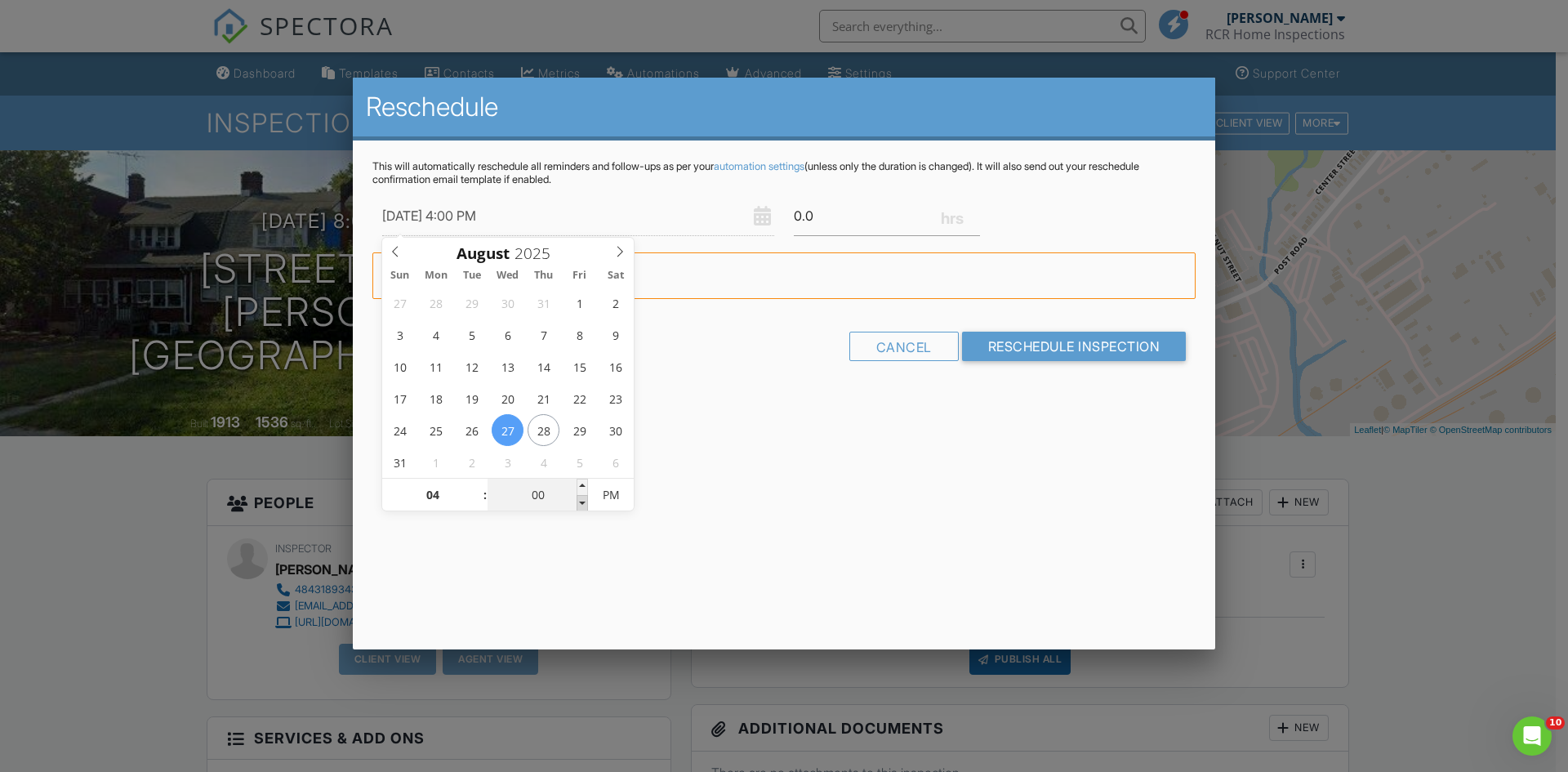
type input "08/27/2025 3:55 PM"
type input "03"
type input "55"
click at [579, 502] on span at bounding box center [582, 503] width 11 height 16
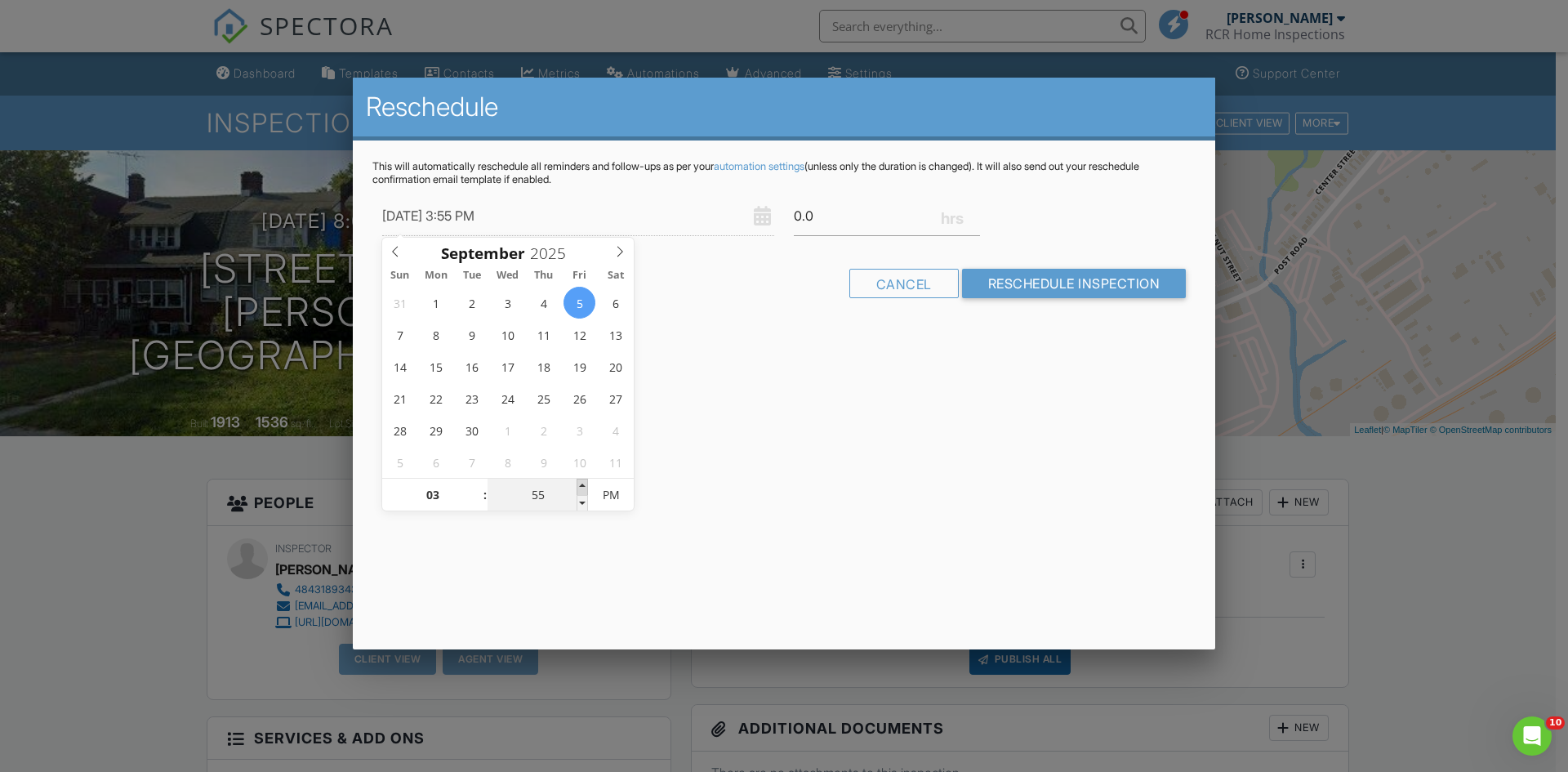
type input "09/05/2025 4:00 PM"
type input "04"
type input "00"
click at [580, 483] on span at bounding box center [582, 487] width 11 height 16
type input "09/05/2025 4:05 PM"
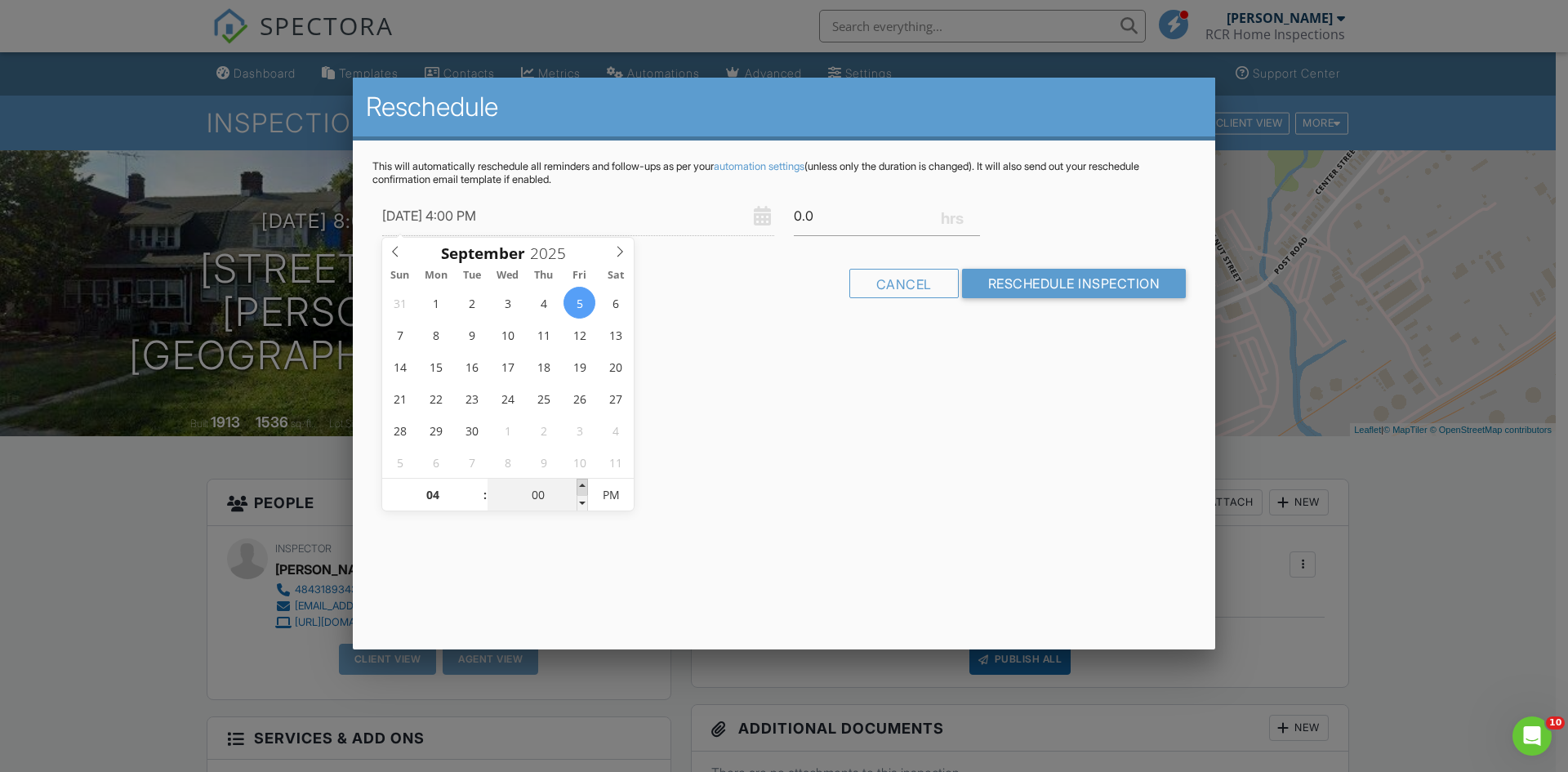
type input "05"
click at [580, 483] on span at bounding box center [582, 487] width 11 height 16
type input "09/05/2025 4:10 PM"
type input "10"
click at [580, 483] on span at bounding box center [582, 487] width 11 height 16
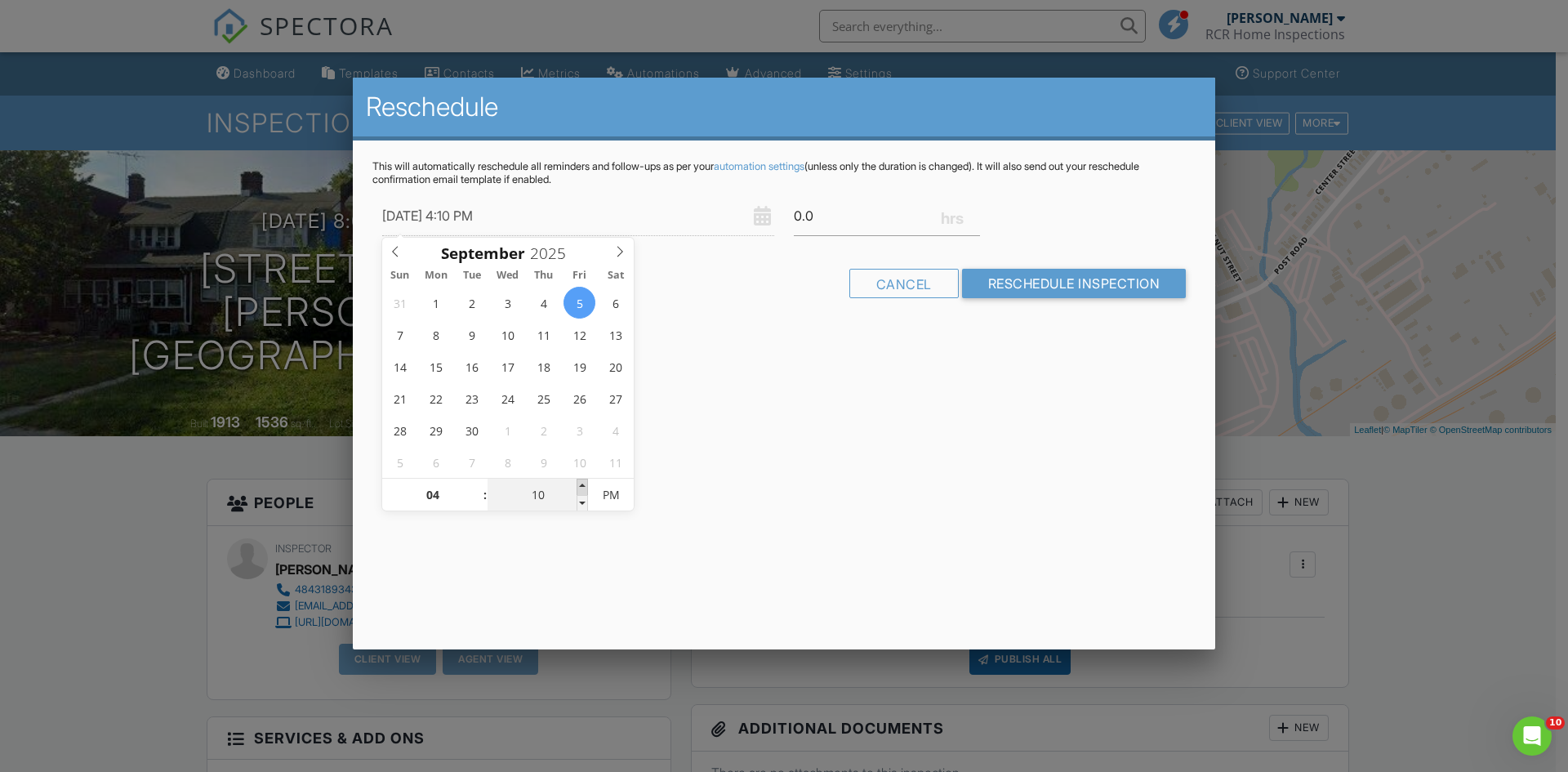
type input "09/05/2025 4:15 PM"
type input "15"
click at [580, 483] on span at bounding box center [582, 487] width 11 height 16
type input "09/05/2025 4:20 PM"
type input "20"
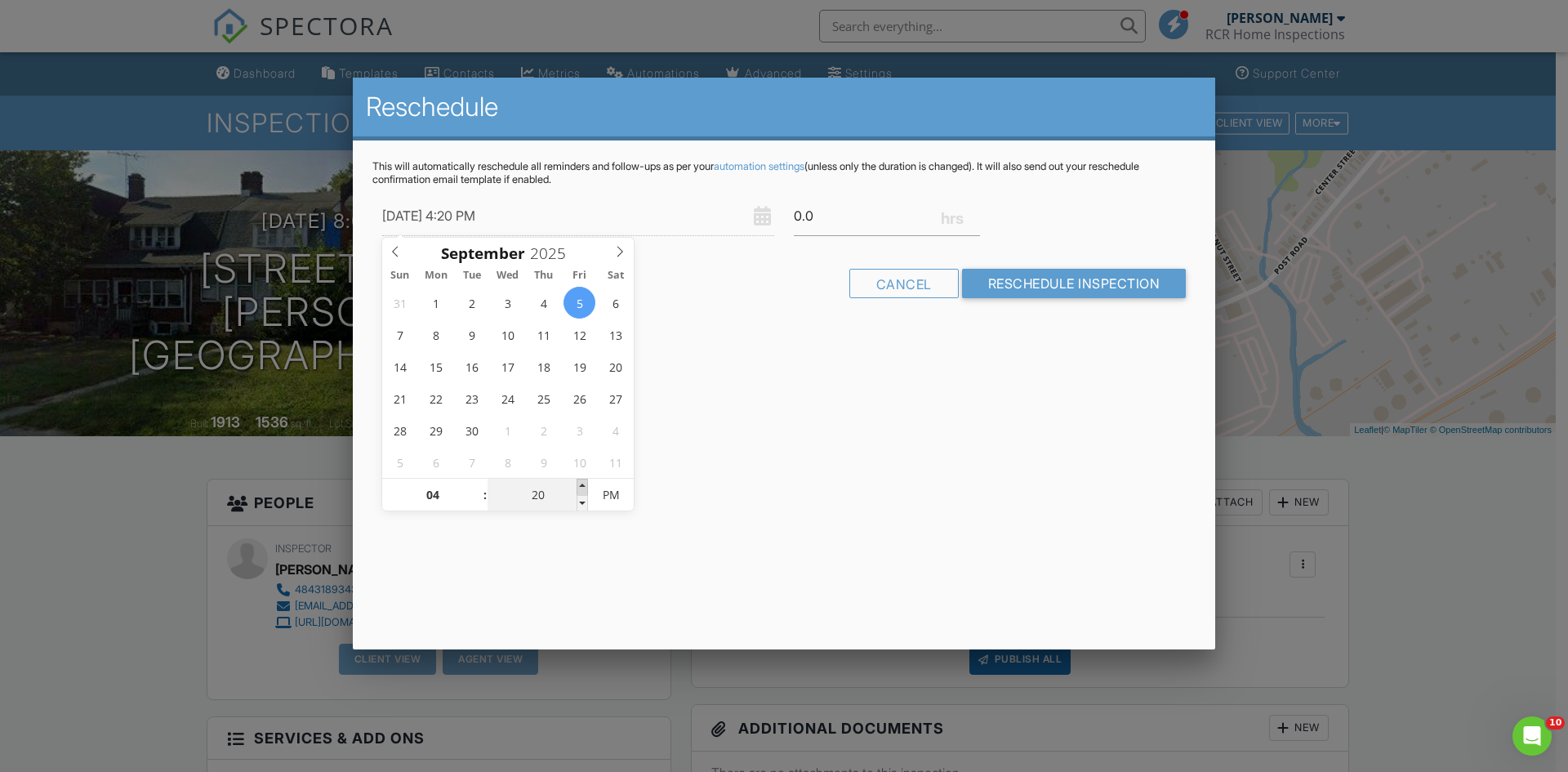
click at [580, 483] on span at bounding box center [582, 487] width 11 height 16
type input "09/05/2025 4:25 PM"
type input "25"
click at [580, 483] on span at bounding box center [582, 487] width 11 height 16
type input "09/05/2025 4:30 PM"
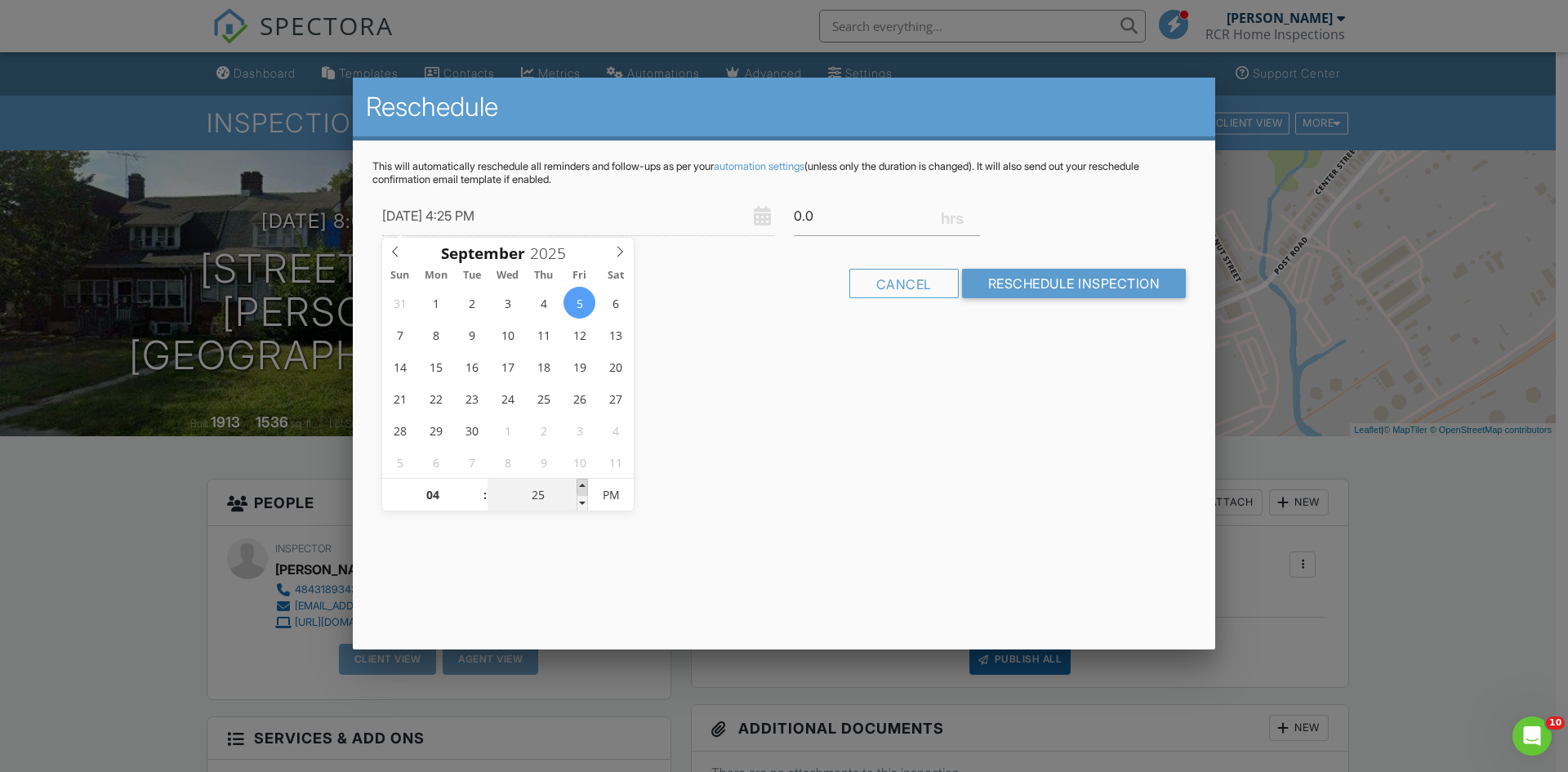
type input "30"
click at [580, 484] on span at bounding box center [582, 487] width 11 height 16
type input "09/05/2025 4:35 PM"
type input "35"
click at [580, 484] on span at bounding box center [582, 487] width 11 height 16
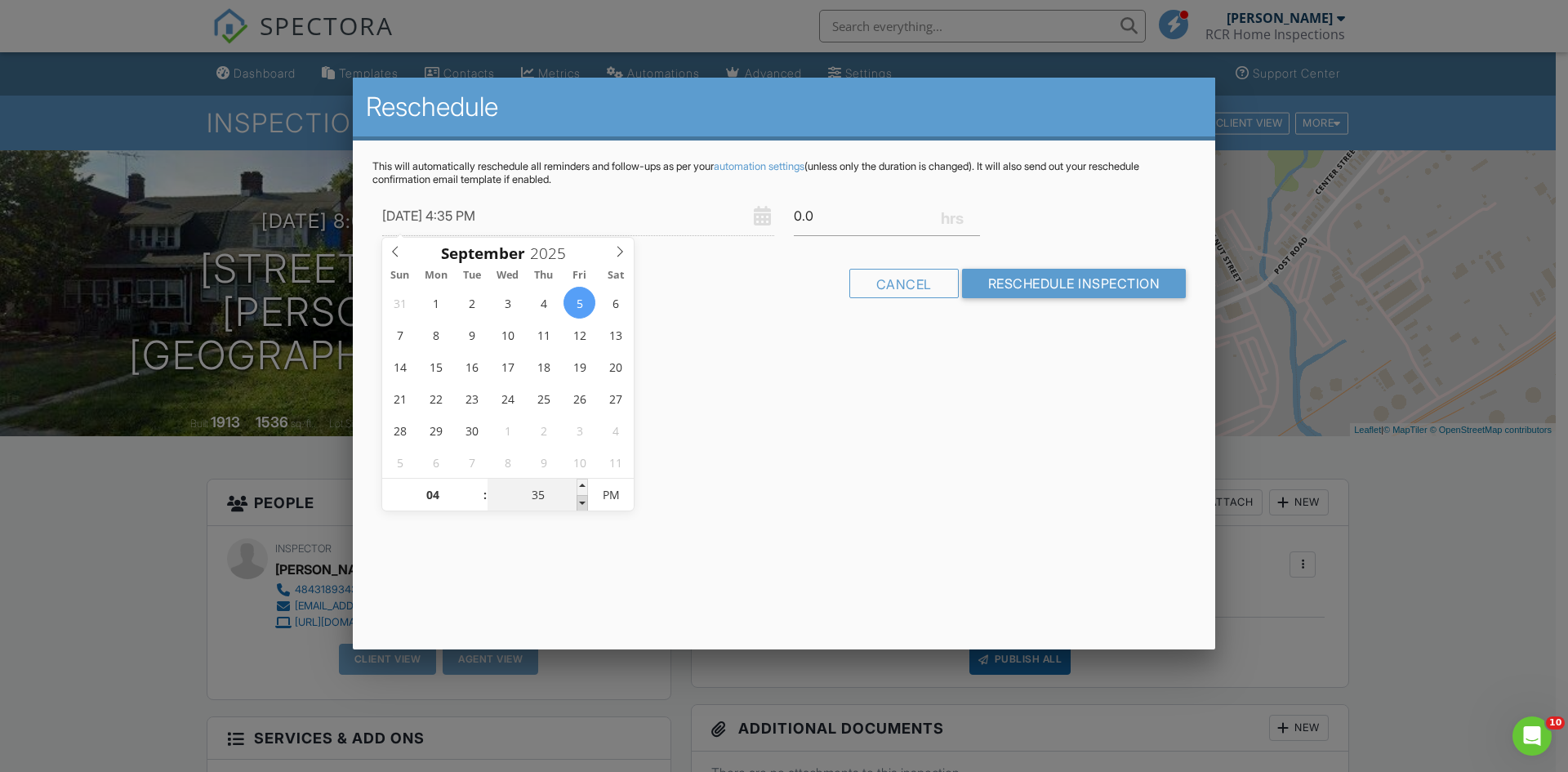
type input "09/05/2025 4:30 PM"
type input "30"
click at [579, 498] on span at bounding box center [582, 503] width 11 height 16
click at [826, 226] on input "0.0" at bounding box center [886, 216] width 186 height 40
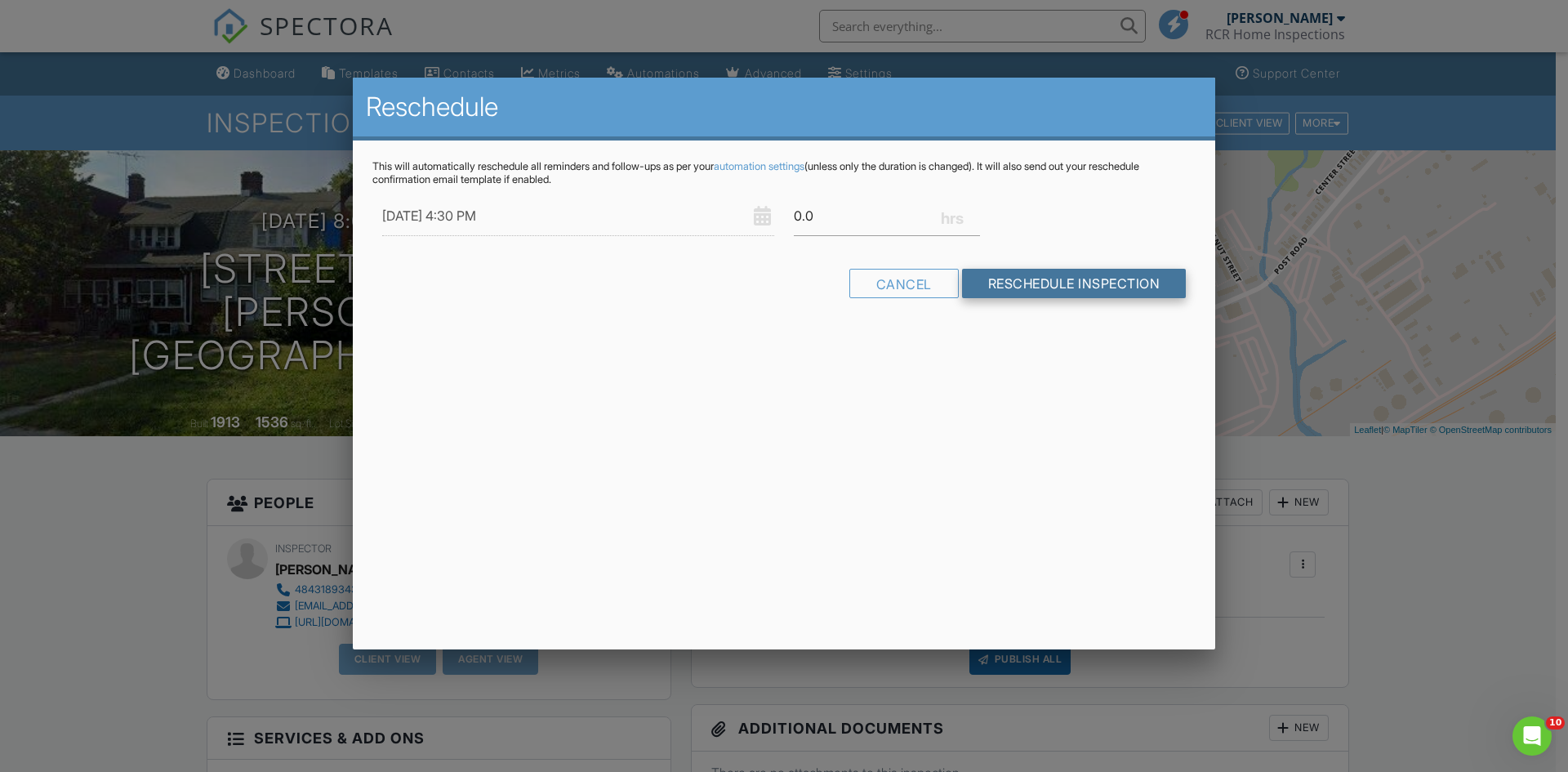
click at [1045, 281] on input "Reschedule Inspection" at bounding box center [1074, 283] width 224 height 29
drag, startPoint x: 1068, startPoint y: 285, endPoint x: 1065, endPoint y: 293, distance: 8.5
click at [1065, 293] on input "Reschedule Inspection" at bounding box center [1074, 283] width 224 height 29
click at [1071, 284] on input "Reschedule Inspection" at bounding box center [1074, 283] width 224 height 29
click at [1071, 282] on input "Reschedule Inspection" at bounding box center [1074, 283] width 224 height 29
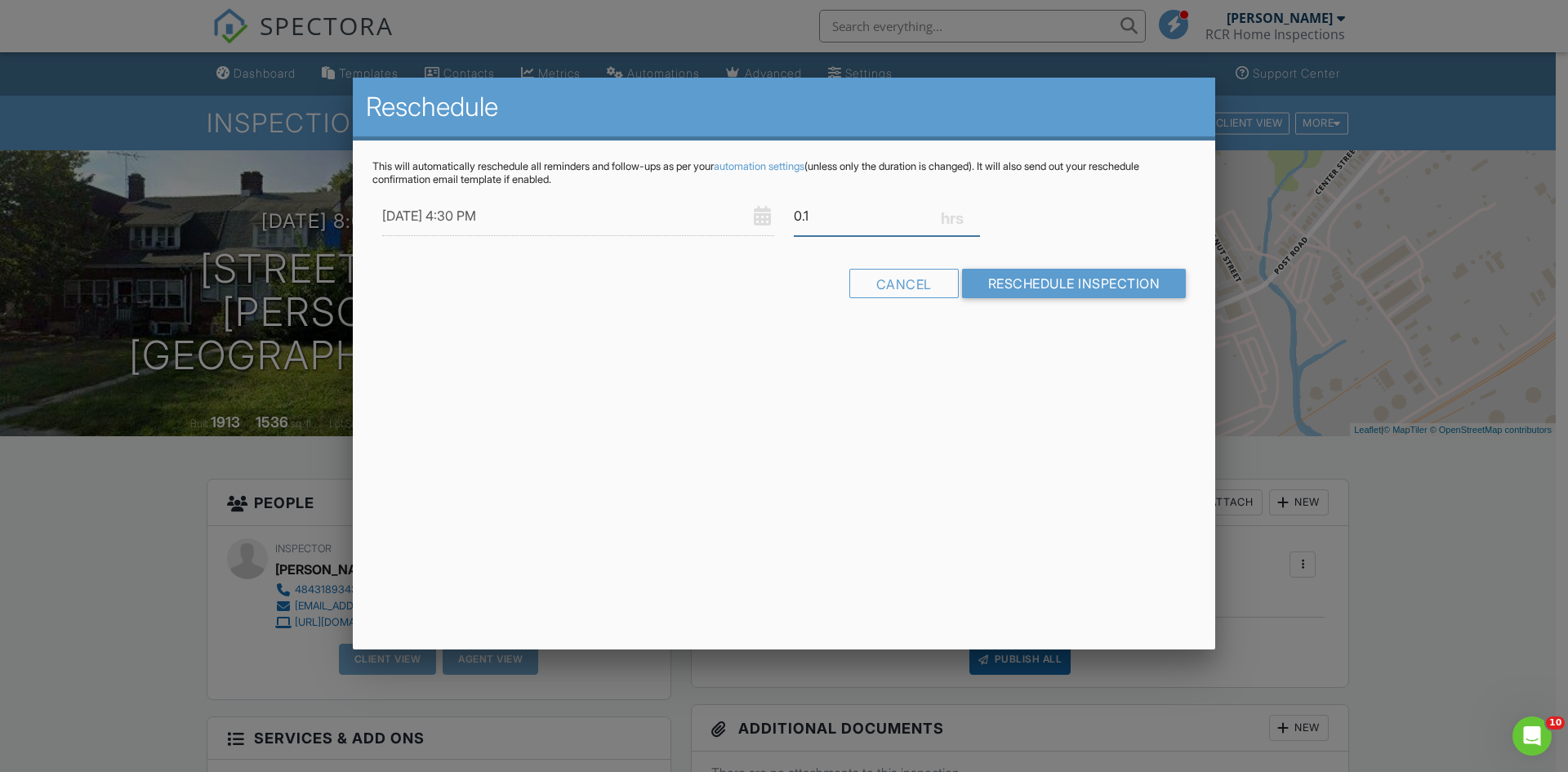
click at [795, 214] on input "0.1" at bounding box center [886, 216] width 186 height 40
click at [1113, 321] on div "This will automatically reschedule all reminders and follow-ups as per your aut…" at bounding box center [784, 243] width 863 height 207
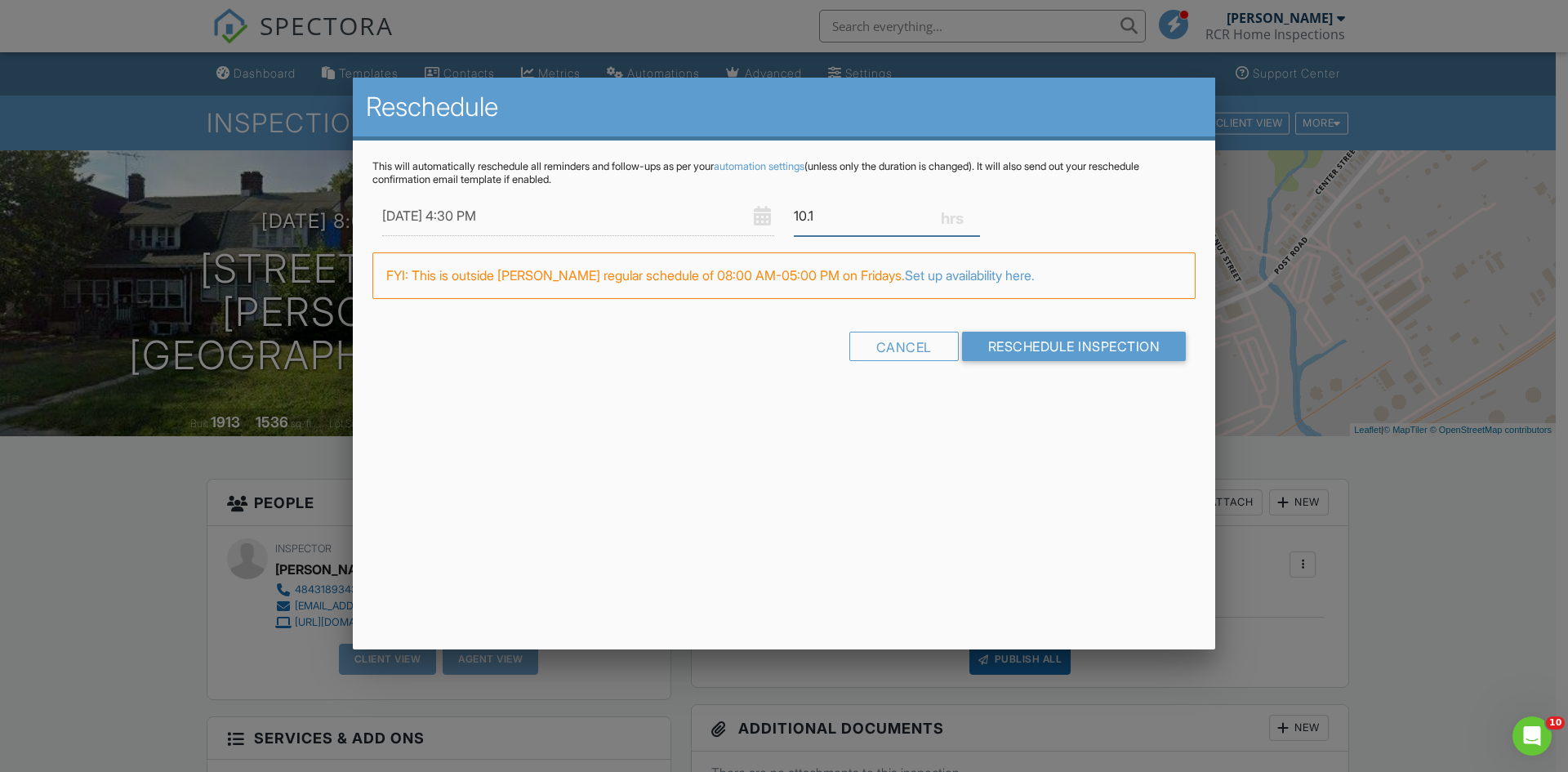
click at [817, 217] on input "10.1" at bounding box center [886, 216] width 186 height 40
type input "1"
type input "2"
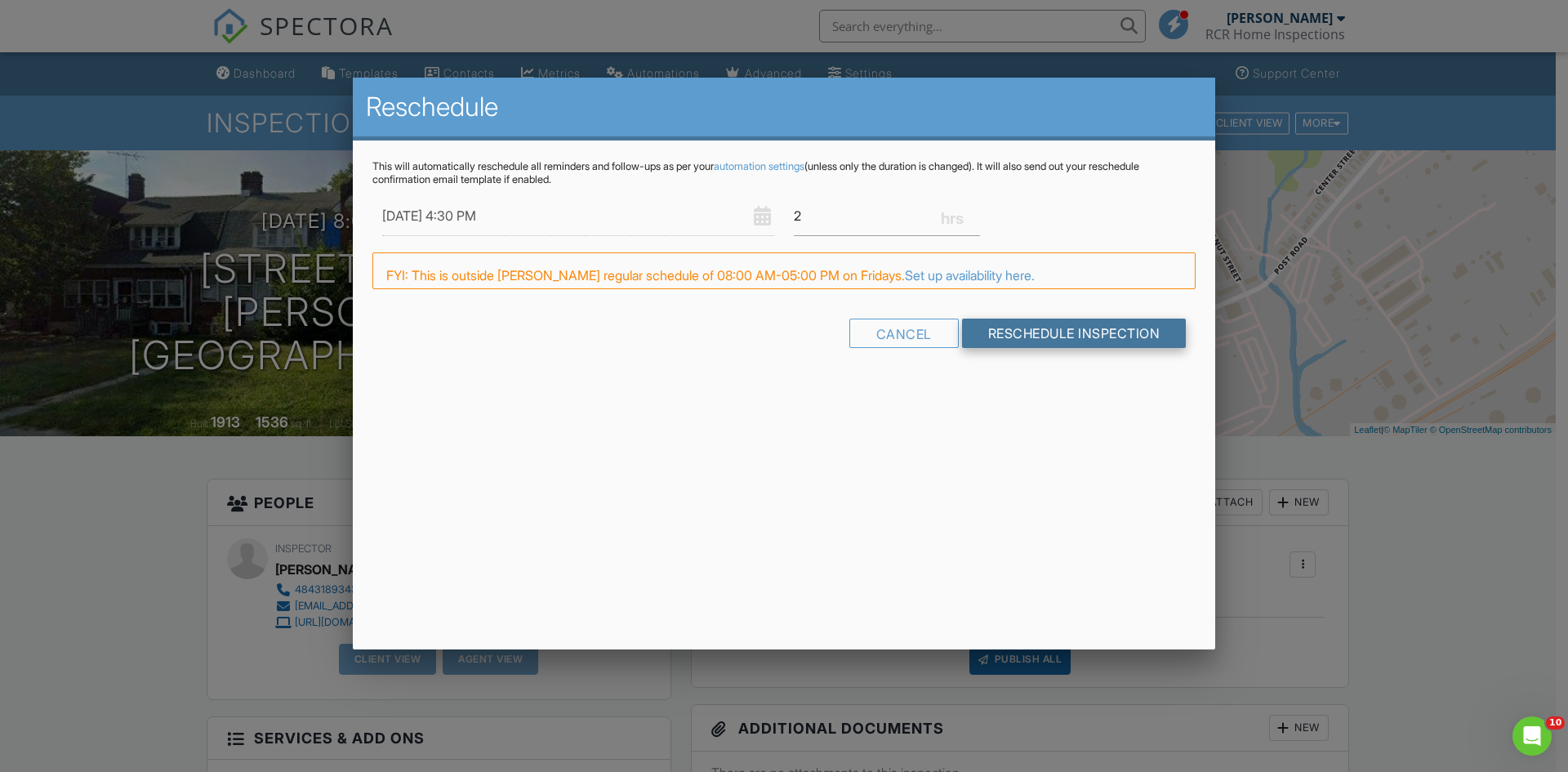
click at [1054, 334] on form "09/05/2025 4:30 PM 2 Warning: this date/time is in the past. FYI: This is outsi…" at bounding box center [784, 278] width 823 height 165
click at [1064, 335] on input "Reschedule Inspection" at bounding box center [1074, 347] width 224 height 29
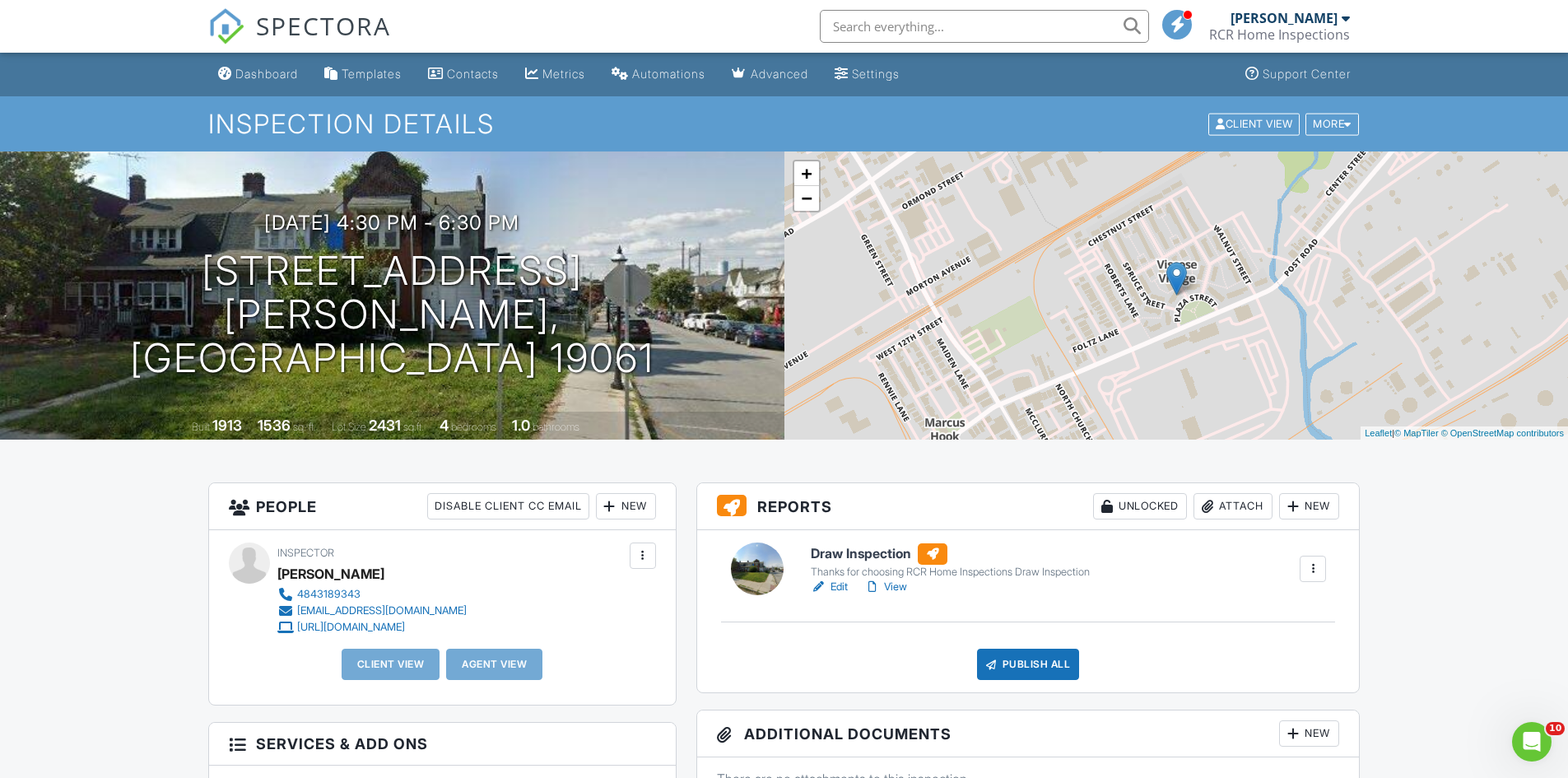
click at [892, 582] on link "View" at bounding box center [885, 587] width 43 height 17
click at [540, 246] on div at bounding box center [525, 231] width 31 height 31
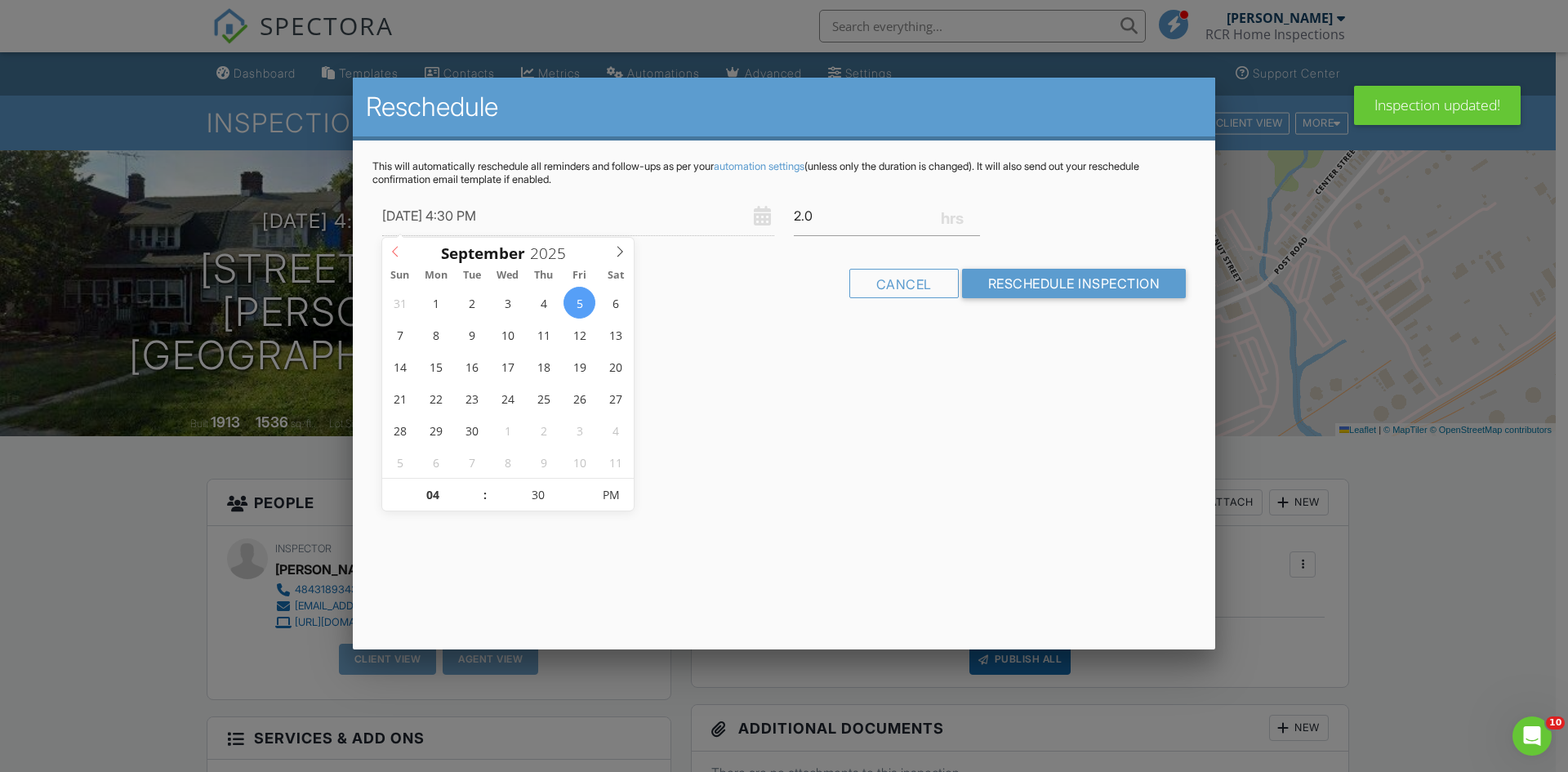
click at [392, 253] on icon at bounding box center [395, 251] width 11 height 11
type input "08/27/2025 4:30 PM"
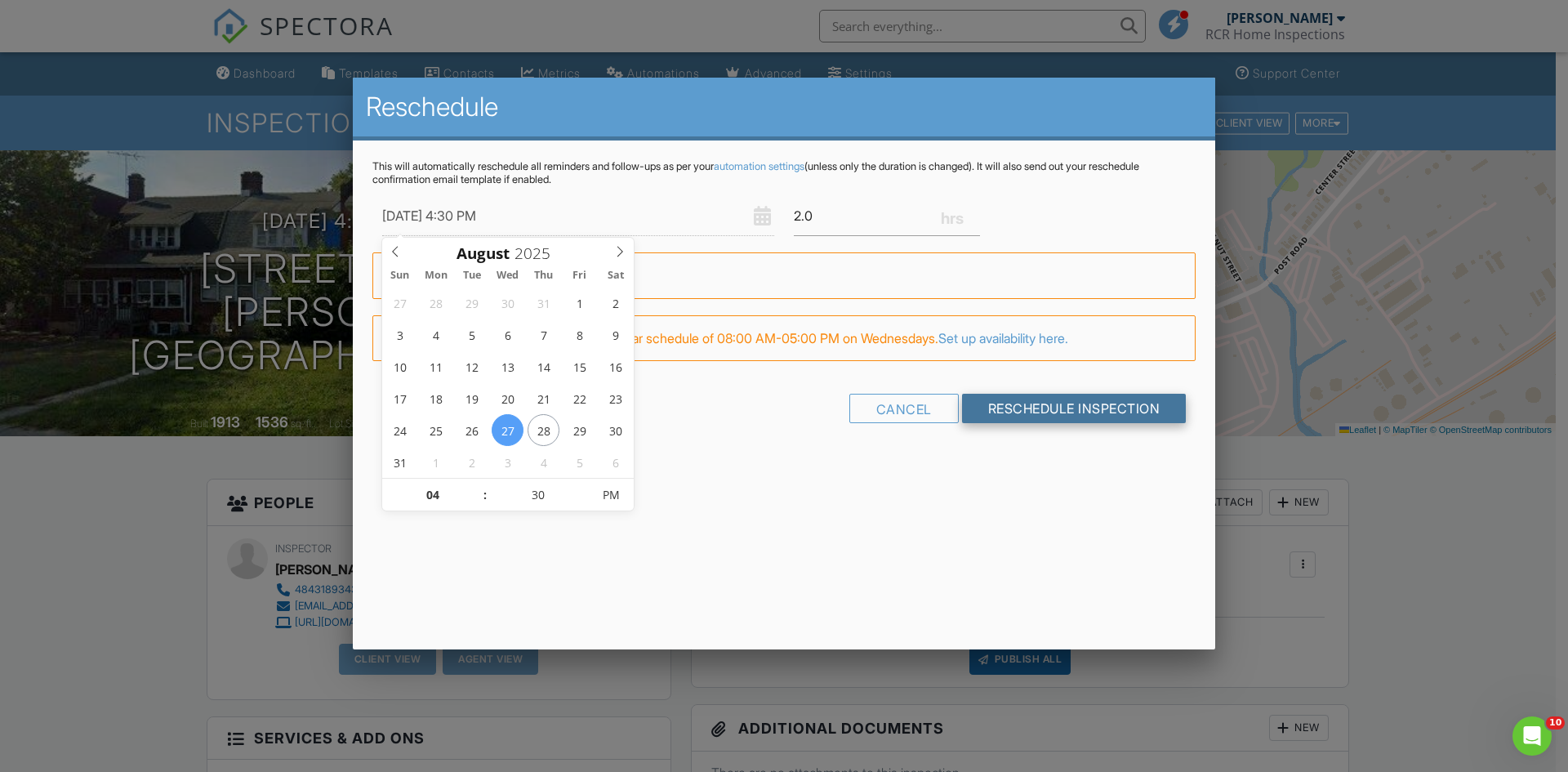
click at [1020, 406] on input "Reschedule Inspection" at bounding box center [1074, 408] width 224 height 29
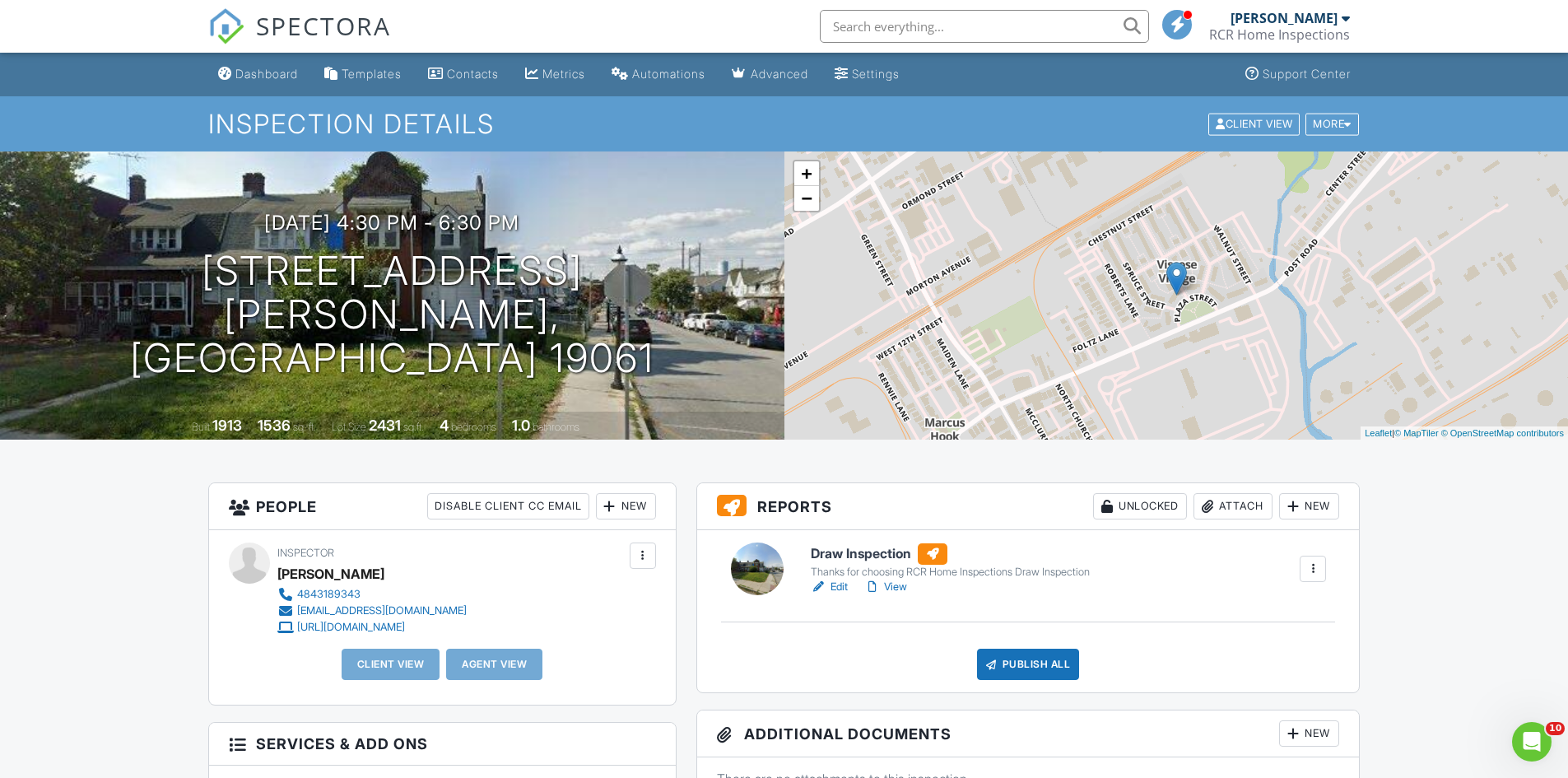
click at [900, 587] on link "View" at bounding box center [885, 587] width 43 height 17
